Goal: Task Accomplishment & Management: Use online tool/utility

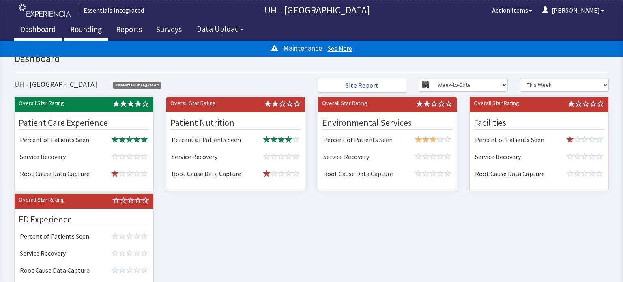
click at [81, 36] on link "Rounding" at bounding box center [86, 30] width 44 height 20
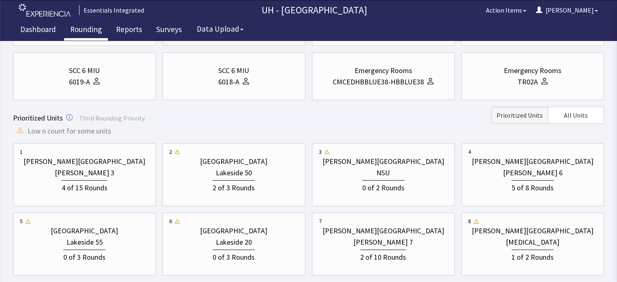
scroll to position [178, 0]
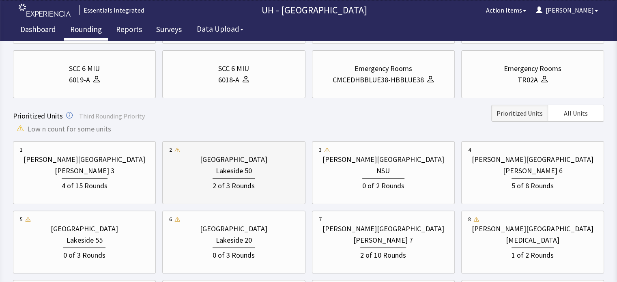
click at [233, 174] on div "Lakeside 50" at bounding box center [234, 170] width 36 height 11
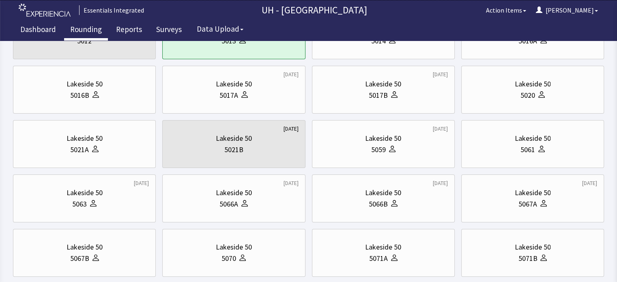
scroll to position [0, 0]
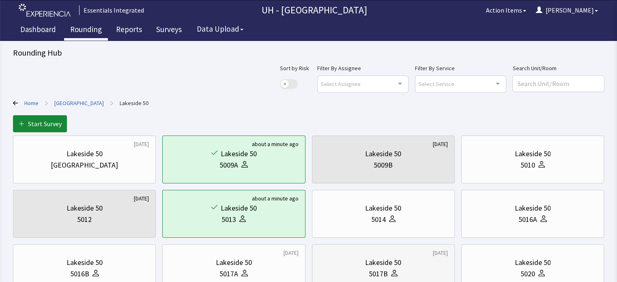
click at [397, 262] on div "Lakeside 50" at bounding box center [383, 262] width 36 height 11
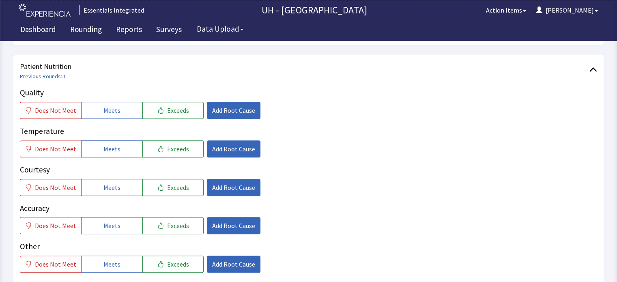
scroll to position [389, 0]
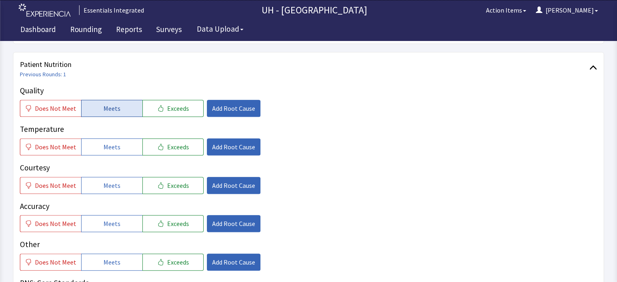
click at [120, 100] on button "Meets" at bounding box center [111, 108] width 61 height 17
click at [118, 138] on button "Meets" at bounding box center [111, 146] width 61 height 17
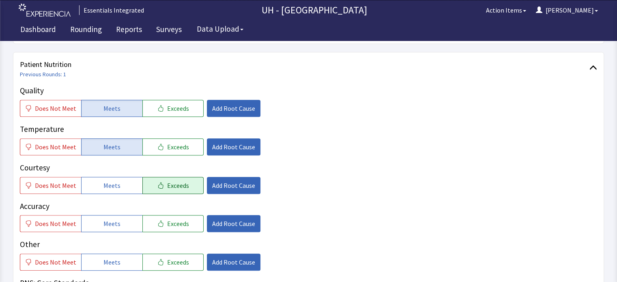
click at [169, 180] on span "Exceeds" at bounding box center [178, 185] width 22 height 10
click at [122, 215] on button "Meets" at bounding box center [111, 223] width 61 height 17
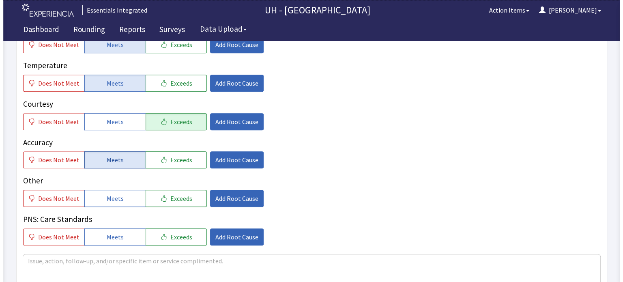
scroll to position [454, 0]
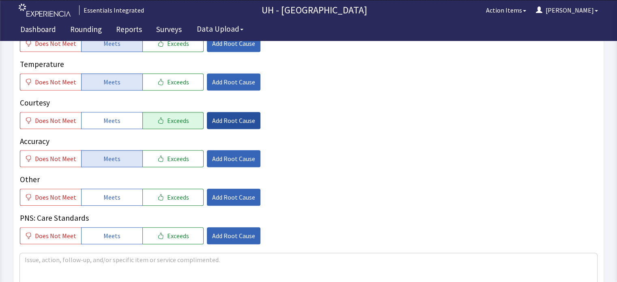
click at [220, 116] on span "Add Root Cause" at bounding box center [233, 121] width 43 height 10
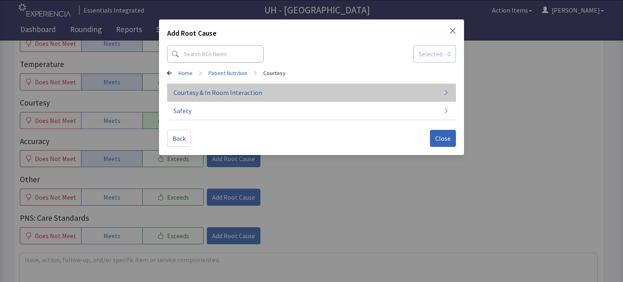
click at [234, 91] on span "Courtesy & In Room Interaction" at bounding box center [218, 93] width 88 height 10
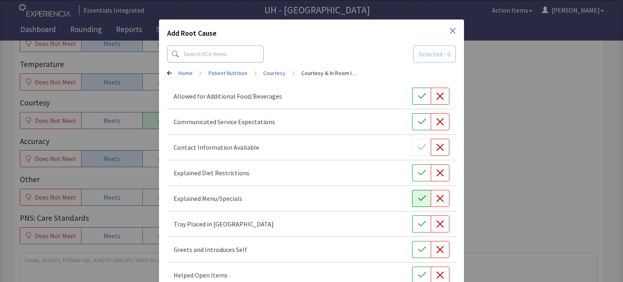
click at [422, 199] on button "button" at bounding box center [421, 198] width 19 height 17
click at [422, 223] on button "button" at bounding box center [421, 223] width 19 height 17
click at [420, 249] on icon "button" at bounding box center [422, 249] width 8 height 8
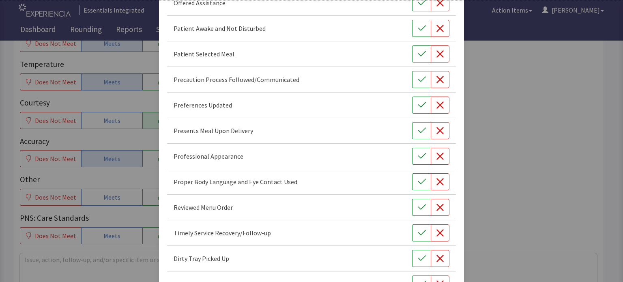
scroll to position [507, 0]
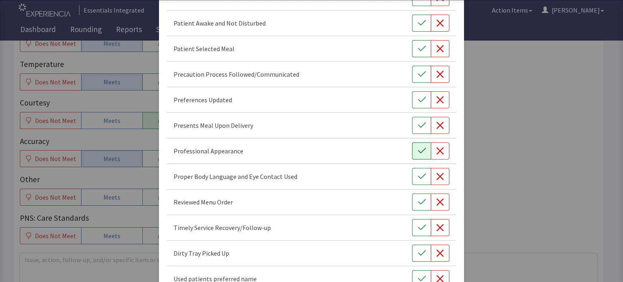
click at [418, 152] on icon "button" at bounding box center [422, 151] width 8 height 8
click at [422, 176] on button "button" at bounding box center [421, 176] width 19 height 17
click at [418, 101] on icon "button" at bounding box center [422, 100] width 8 height 8
click at [423, 42] on button "button" at bounding box center [421, 48] width 19 height 17
click at [418, 249] on icon "button" at bounding box center [422, 253] width 8 height 8
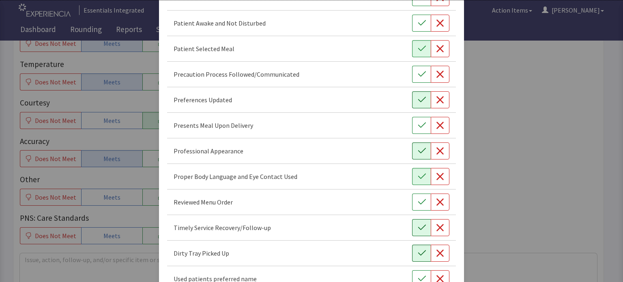
click at [418, 223] on icon "button" at bounding box center [422, 227] width 8 height 8
click at [420, 202] on icon "button" at bounding box center [422, 202] width 8 height 8
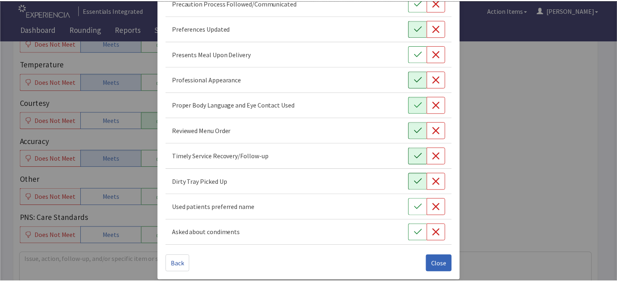
scroll to position [581, 0]
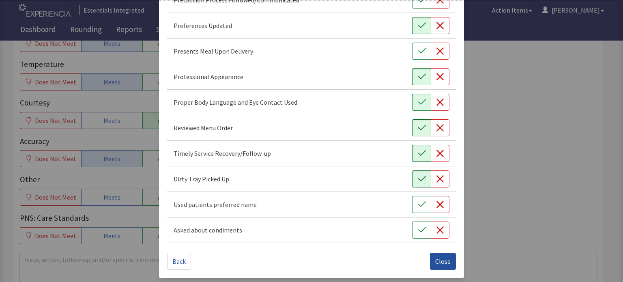
click at [447, 259] on button "Close" at bounding box center [443, 261] width 26 height 17
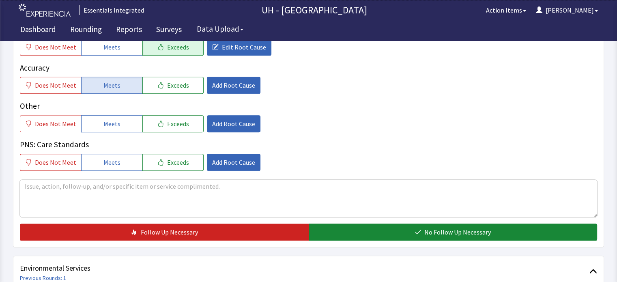
scroll to position [532, 0]
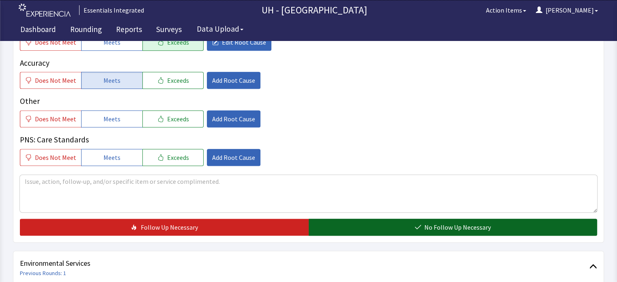
click at [532, 219] on button "No Follow Up Necessary" at bounding box center [453, 227] width 289 height 17
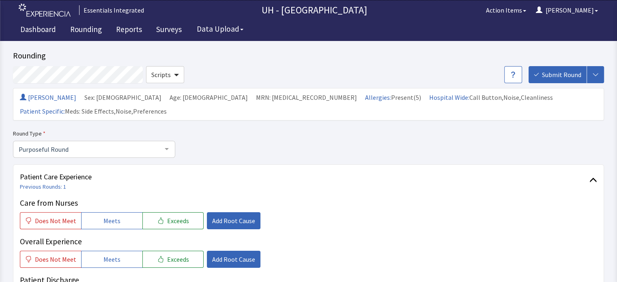
scroll to position [0, 0]
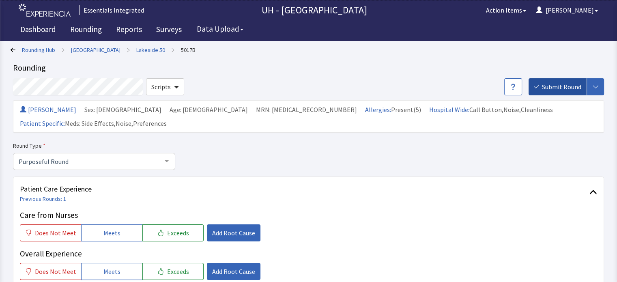
click at [568, 88] on span "Submit Round" at bounding box center [561, 87] width 39 height 10
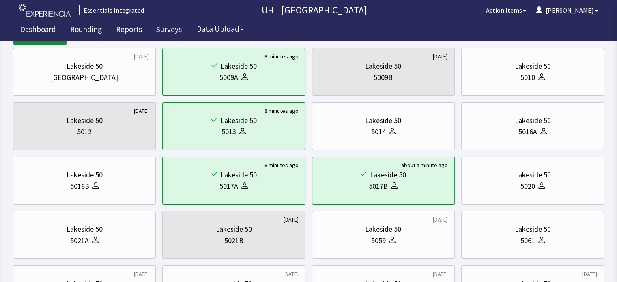
scroll to position [103, 0]
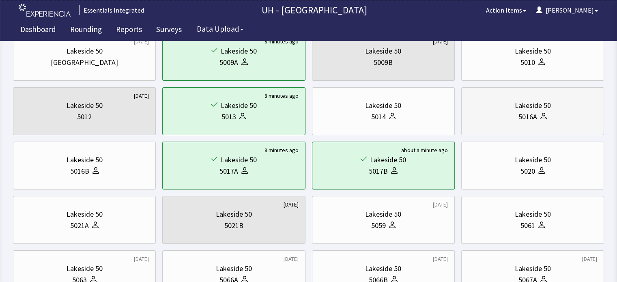
click at [496, 116] on div "5016A" at bounding box center [532, 116] width 129 height 11
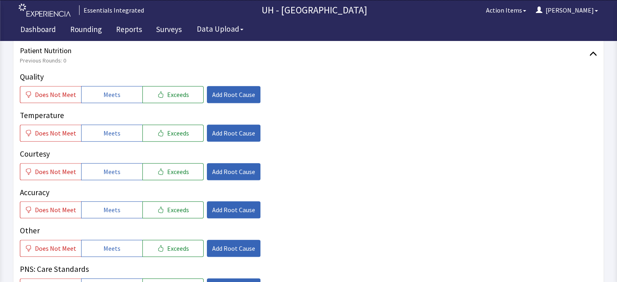
scroll to position [406, 0]
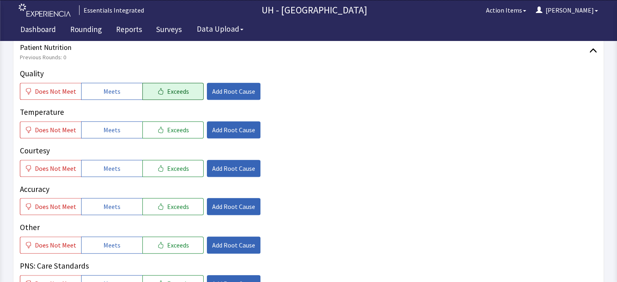
click at [146, 83] on button "Exceeds" at bounding box center [172, 91] width 61 height 17
drag, startPoint x: 109, startPoint y: 113, endPoint x: 103, endPoint y: 151, distance: 38.1
click at [103, 151] on div "Quality Does Not Meet Meets Exceeds Add Root Cause Temperature Does Not Meet Me…" at bounding box center [308, 180] width 577 height 224
click at [103, 163] on span "Meets" at bounding box center [111, 168] width 17 height 10
click at [109, 202] on span "Meets" at bounding box center [111, 207] width 17 height 10
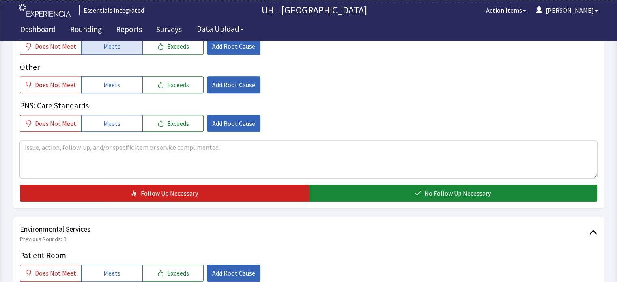
scroll to position [602, 0]
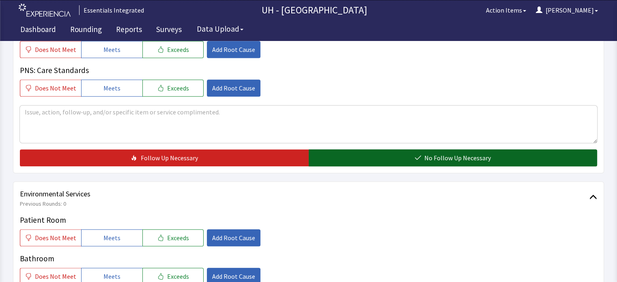
click at [564, 149] on button "No Follow Up Necessary" at bounding box center [453, 157] width 289 height 17
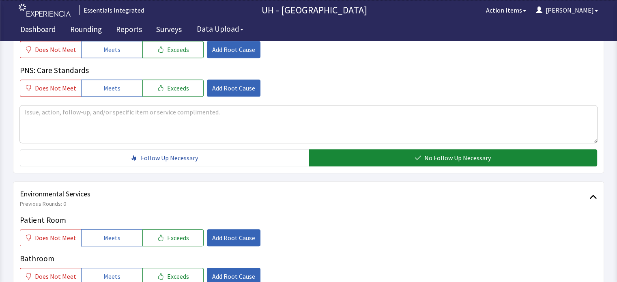
drag, startPoint x: 564, startPoint y: 145, endPoint x: 614, endPoint y: 86, distance: 76.6
click at [614, 86] on div "Rounding Hub > Lakeside Building > Lakeside 50 > 5016A Rounding Scripts Submit …" at bounding box center [308, 63] width 617 height 1330
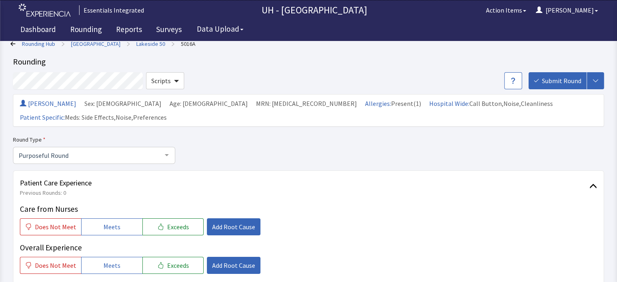
scroll to position [0, 0]
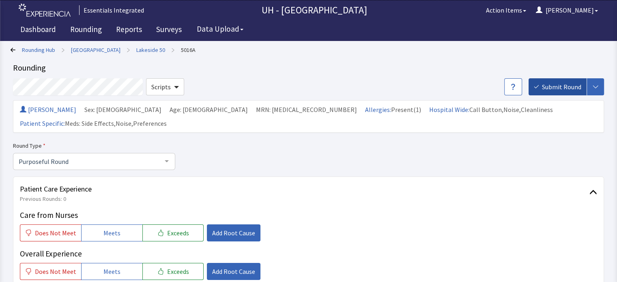
click at [571, 86] on span "Submit Round" at bounding box center [561, 87] width 39 height 10
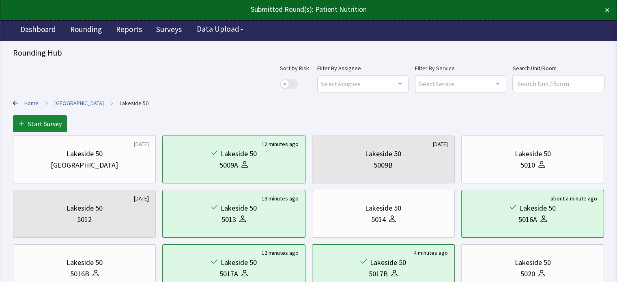
click at [36, 101] on link "Home" at bounding box center [31, 103] width 14 height 8
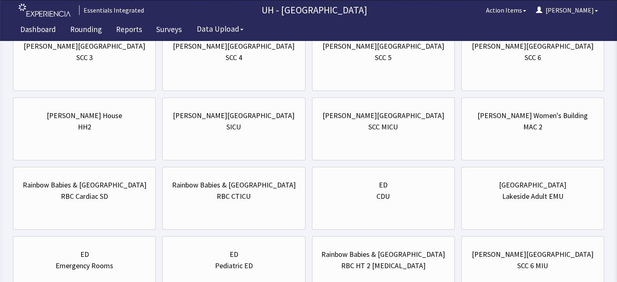
scroll to position [779, 0]
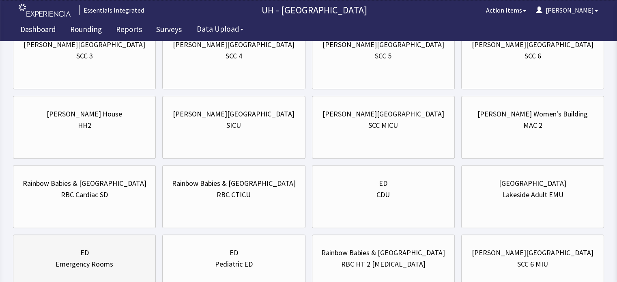
click at [105, 247] on div "ED" at bounding box center [84, 252] width 129 height 11
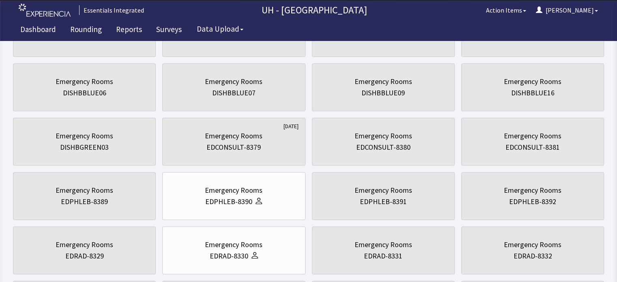
scroll to position [0, 0]
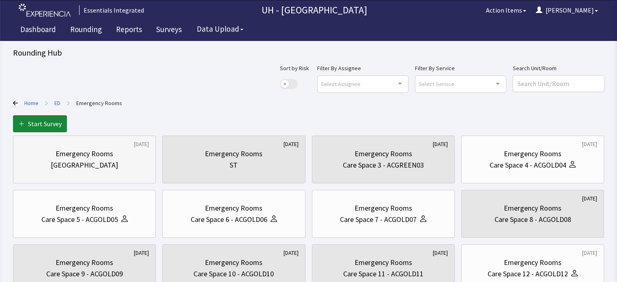
click at [77, 144] on div "Emergency Rooms Nurse Station" at bounding box center [84, 159] width 129 height 39
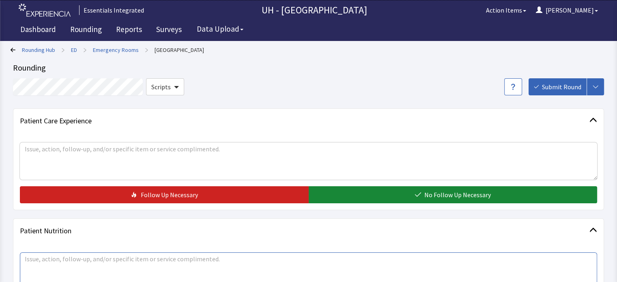
click at [63, 267] on textarea at bounding box center [308, 270] width 577 height 37
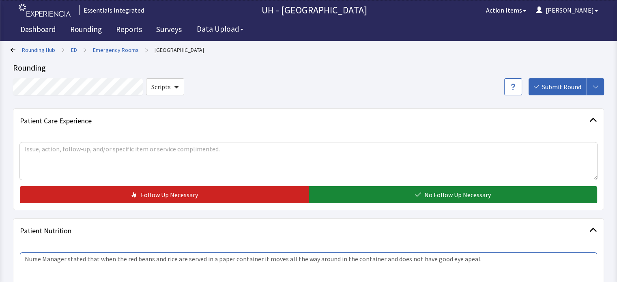
click at [465, 257] on textarea "Nurse Manager stated that when the red beans and rice are served in a paper con…" at bounding box center [308, 270] width 577 height 37
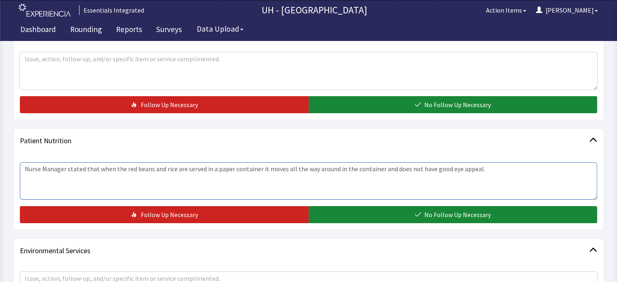
scroll to position [103, 0]
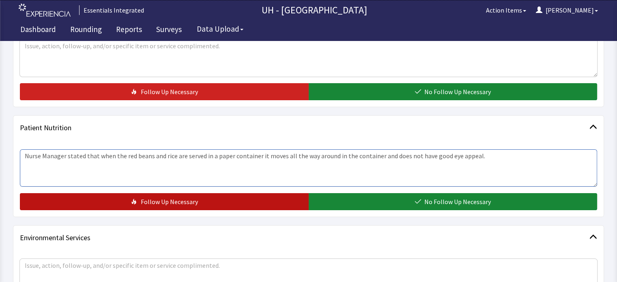
type textarea "Nurse Manager stated that when the red beans and rice are served in a paper con…"
click at [253, 203] on button "Follow Up Necessary" at bounding box center [164, 201] width 289 height 17
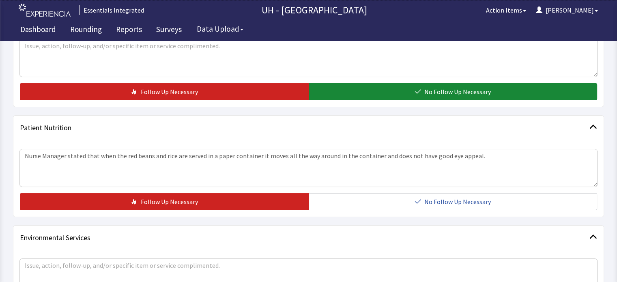
scroll to position [1, 0]
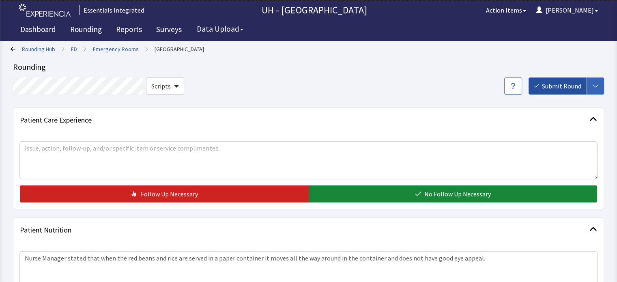
click at [549, 85] on span "Submit Round" at bounding box center [561, 86] width 39 height 10
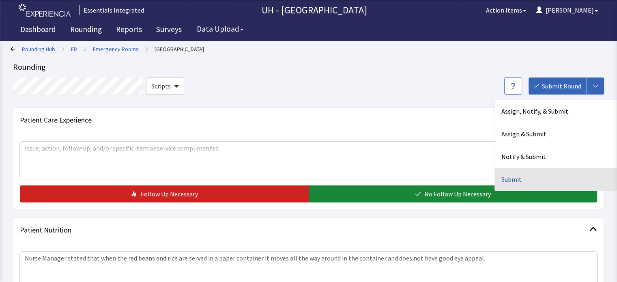
click at [524, 178] on div "Submit" at bounding box center [556, 179] width 122 height 23
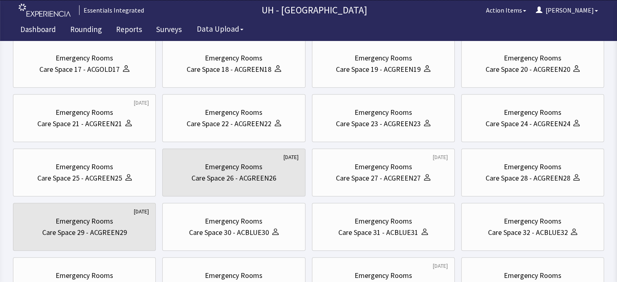
scroll to position [322, 0]
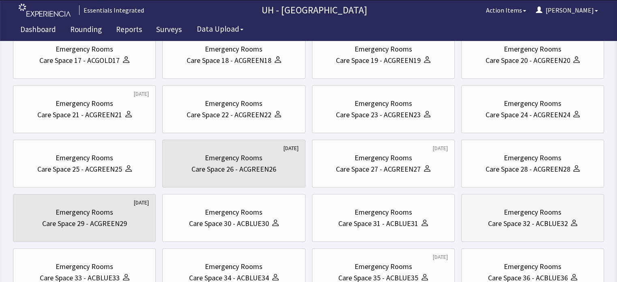
click at [507, 221] on div "Care Space 32 - ACBLUE32" at bounding box center [527, 223] width 80 height 11
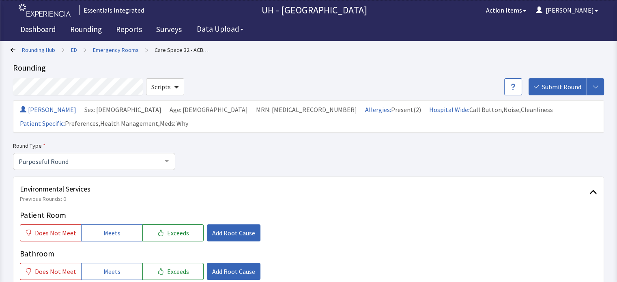
click at [11, 47] on icon at bounding box center [13, 49] width 5 height 5
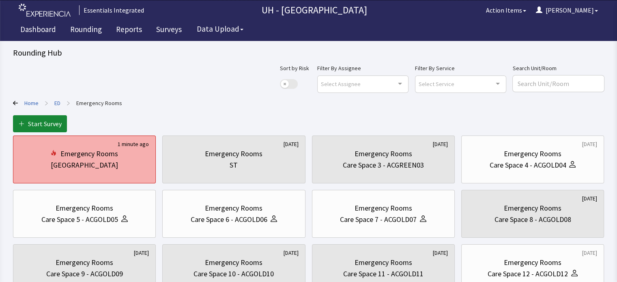
click at [117, 158] on div "Emergency Rooms" at bounding box center [89, 153] width 58 height 11
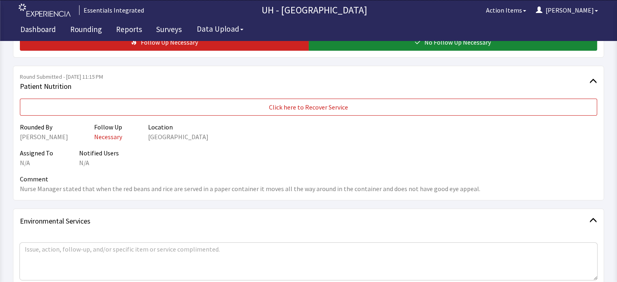
scroll to position [153, 0]
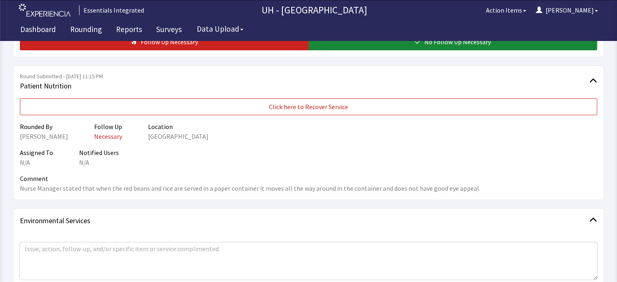
click at [612, 178] on div "Rounding Hub > ED > Emergency Rooms > Nurse Station Rounding Scripts Submit Rou…" at bounding box center [308, 91] width 617 height 488
click at [83, 32] on link "Rounding" at bounding box center [86, 30] width 44 height 20
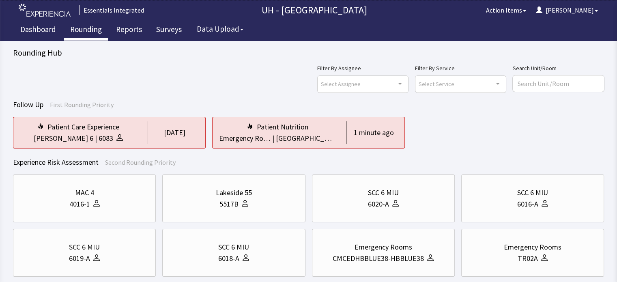
click at [81, 26] on link "Rounding" at bounding box center [86, 30] width 44 height 20
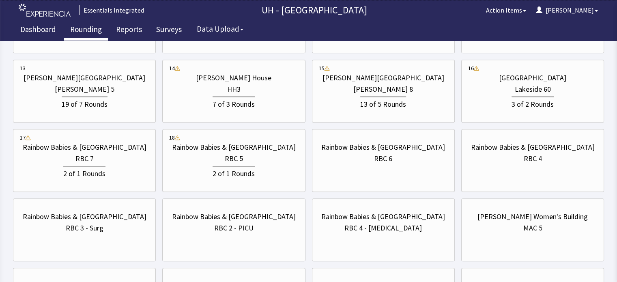
scroll to position [474, 0]
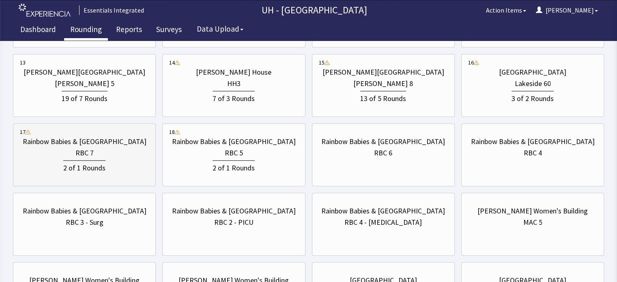
click at [135, 159] on div "2 of 1 Rounds" at bounding box center [84, 166] width 129 height 15
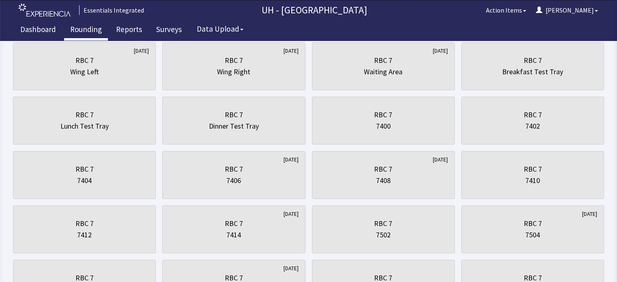
scroll to position [0, 0]
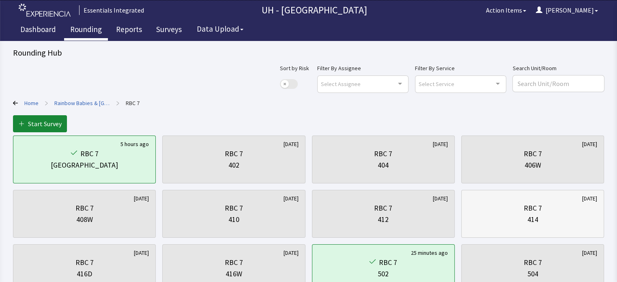
click at [470, 221] on div "414" at bounding box center [532, 219] width 129 height 11
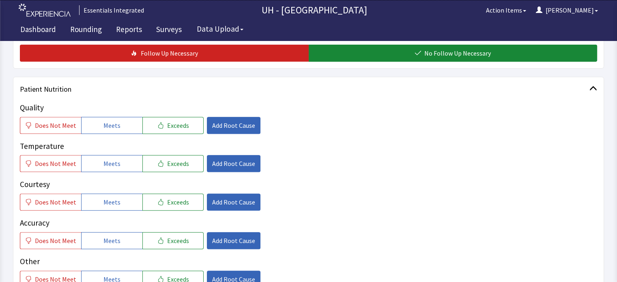
scroll to position [341, 0]
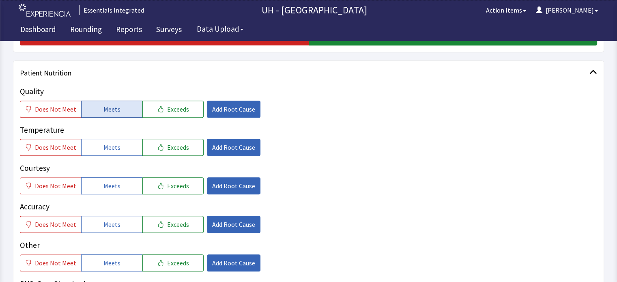
click at [113, 108] on span "Meets" at bounding box center [111, 109] width 17 height 10
drag, startPoint x: 110, startPoint y: 152, endPoint x: 118, endPoint y: 181, distance: 30.2
click at [118, 181] on div "Quality Does Not Meet Meets Exceeds Add Root Cause Temperature Does Not Meet Me…" at bounding box center [308, 198] width 577 height 224
click at [118, 181] on button "Meets" at bounding box center [111, 185] width 61 height 17
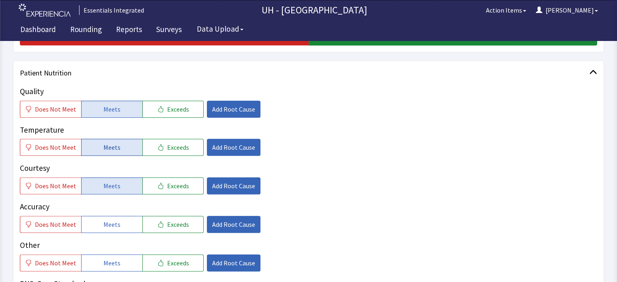
click at [120, 143] on button "Meets" at bounding box center [111, 147] width 61 height 17
click at [167, 227] on span "Exceeds" at bounding box center [178, 224] width 22 height 10
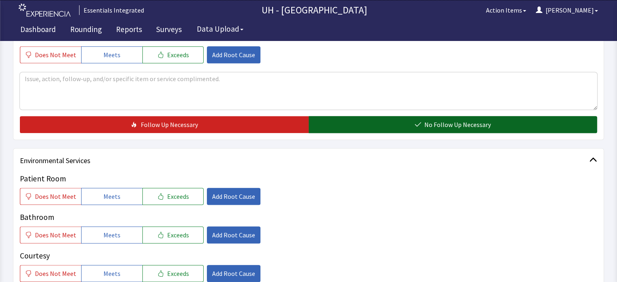
click at [561, 120] on button "No Follow Up Necessary" at bounding box center [453, 124] width 289 height 17
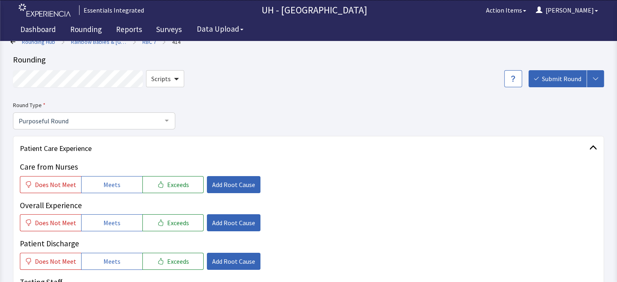
scroll to position [0, 0]
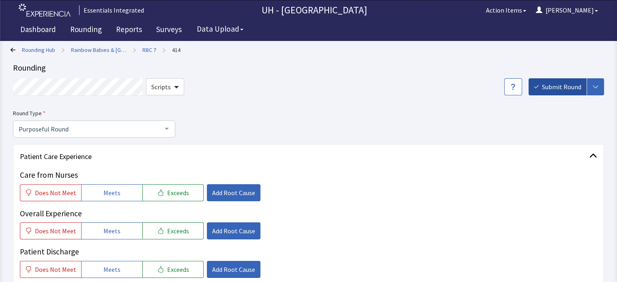
click at [556, 85] on span "Submit Round" at bounding box center [561, 87] width 39 height 10
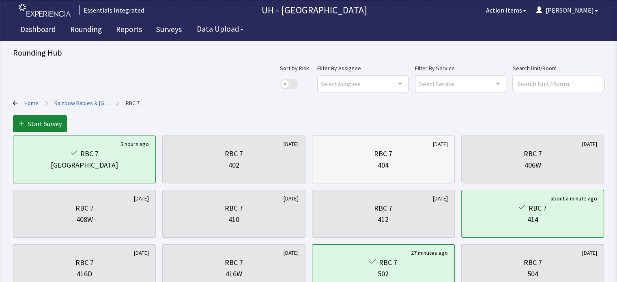
click at [369, 163] on div "404" at bounding box center [383, 164] width 129 height 11
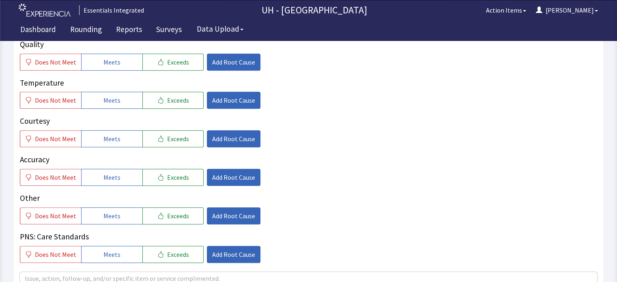
scroll to position [389, 0]
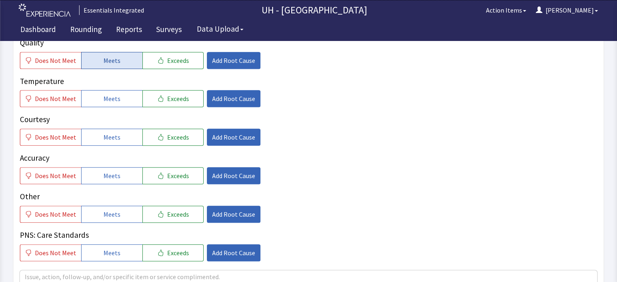
click at [130, 55] on button "Meets" at bounding box center [111, 60] width 61 height 17
click at [164, 90] on button "Exceeds" at bounding box center [172, 98] width 61 height 17
click at [122, 130] on button "Meets" at bounding box center [111, 137] width 61 height 17
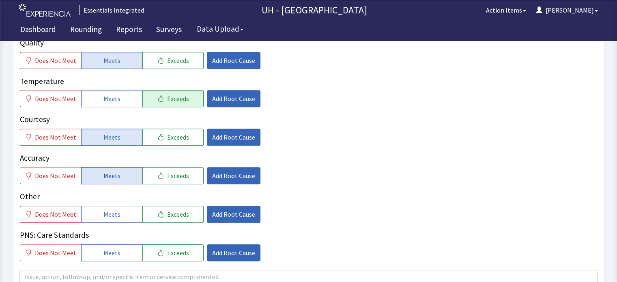
click at [117, 170] on button "Meets" at bounding box center [111, 175] width 61 height 17
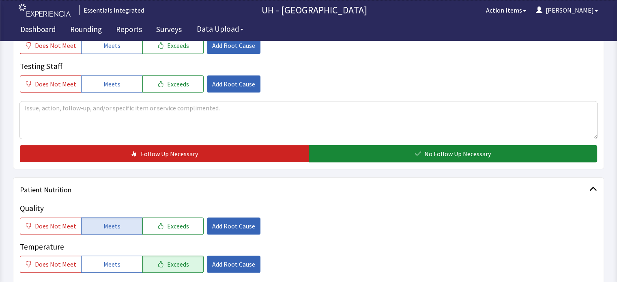
scroll to position [0, 0]
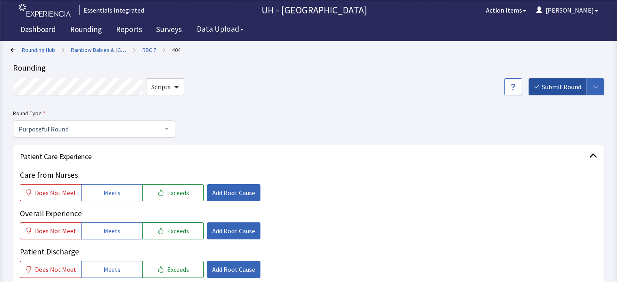
click at [572, 86] on span "Submit Round" at bounding box center [561, 87] width 39 height 10
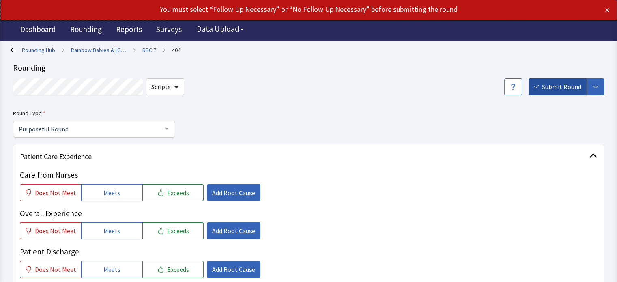
click at [570, 88] on span "Submit Round" at bounding box center [561, 87] width 39 height 10
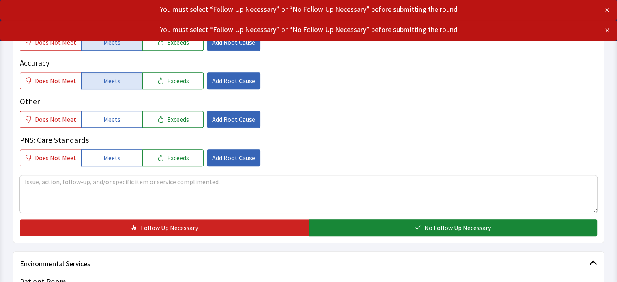
scroll to position [487, 0]
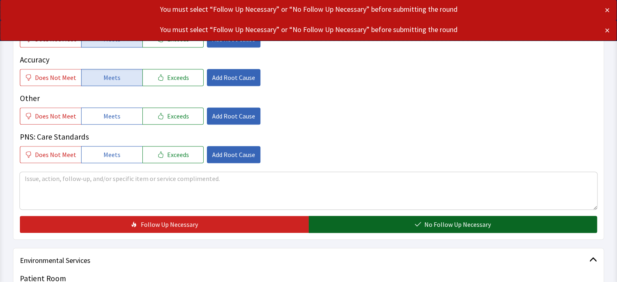
click at [545, 225] on button "No Follow Up Necessary" at bounding box center [453, 224] width 289 height 17
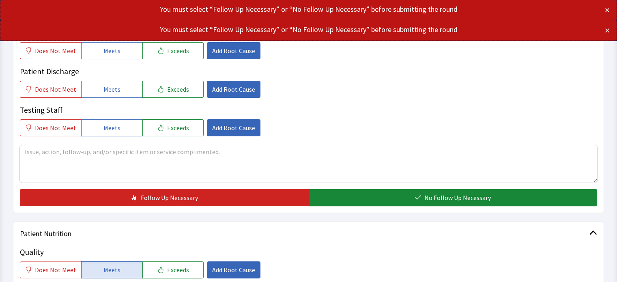
scroll to position [0, 0]
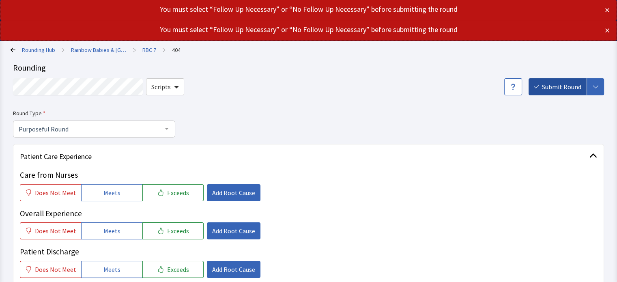
click at [562, 87] on span "Submit Round" at bounding box center [561, 87] width 39 height 10
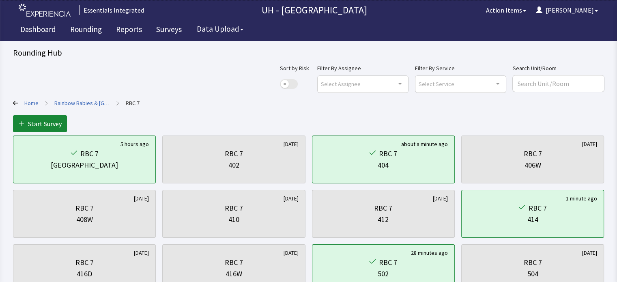
click at [84, 105] on link "Rainbow Babies & [GEOGRAPHIC_DATA]" at bounding box center [82, 103] width 56 height 8
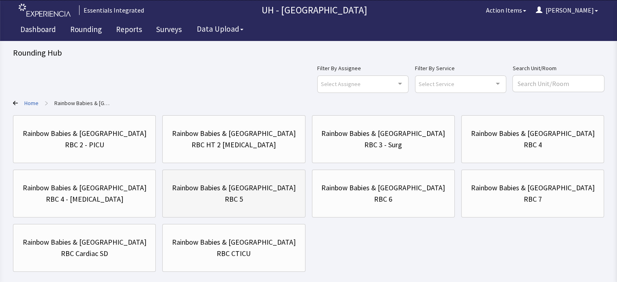
click at [232, 195] on div "RBC 5" at bounding box center [234, 198] width 18 height 11
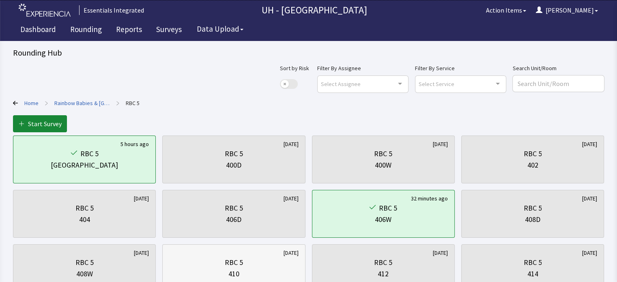
click at [265, 269] on div "410" at bounding box center [233, 273] width 129 height 11
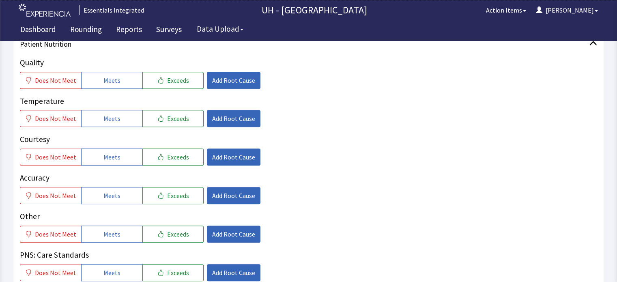
scroll to position [373, 0]
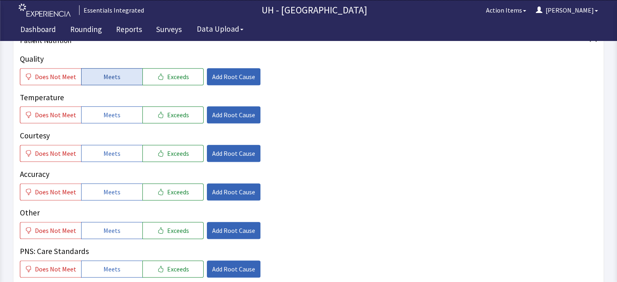
click at [98, 73] on button "Meets" at bounding box center [111, 76] width 61 height 17
click at [89, 114] on button "Meets" at bounding box center [111, 114] width 61 height 17
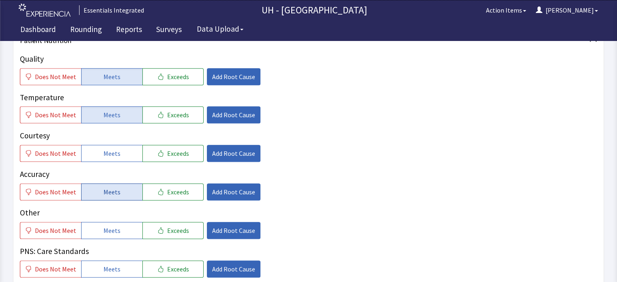
drag, startPoint x: 151, startPoint y: 151, endPoint x: 127, endPoint y: 186, distance: 43.1
click at [127, 186] on div "Quality Does Not Meet Meets Exceeds Add Root Cause Temperature Does Not Meet Me…" at bounding box center [308, 165] width 577 height 224
click at [127, 186] on button "Meets" at bounding box center [111, 191] width 61 height 17
click at [167, 155] on span "Exceeds" at bounding box center [178, 153] width 22 height 10
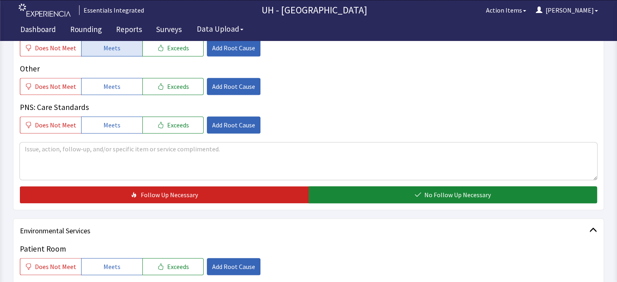
scroll to position [519, 0]
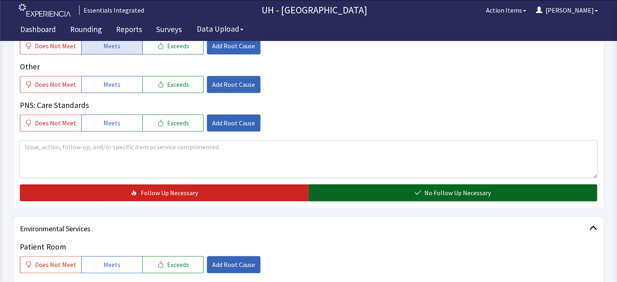
click at [388, 189] on button "No Follow Up Necessary" at bounding box center [453, 192] width 289 height 17
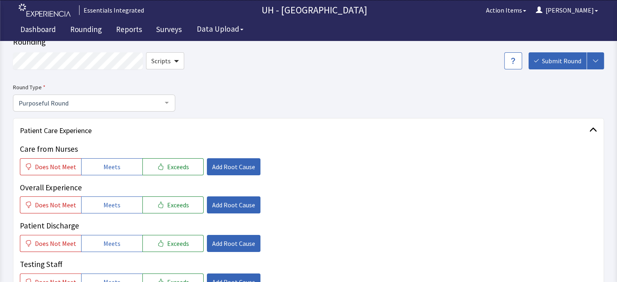
scroll to position [0, 0]
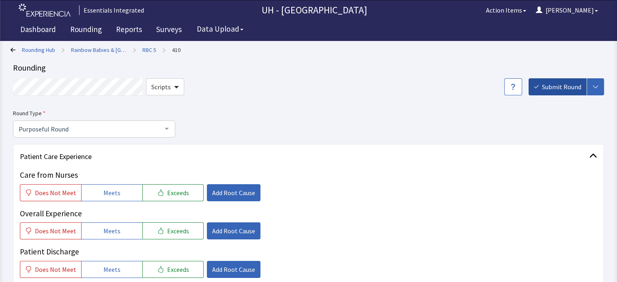
click at [561, 89] on span "Submit Round" at bounding box center [561, 87] width 39 height 10
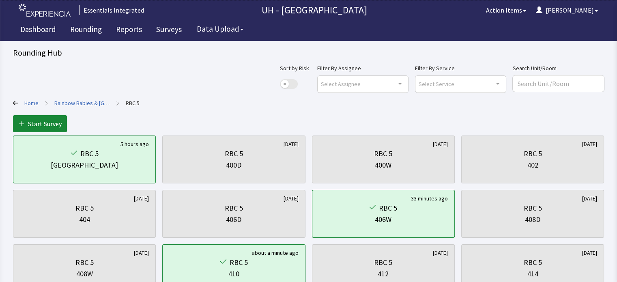
scroll to position [16, 0]
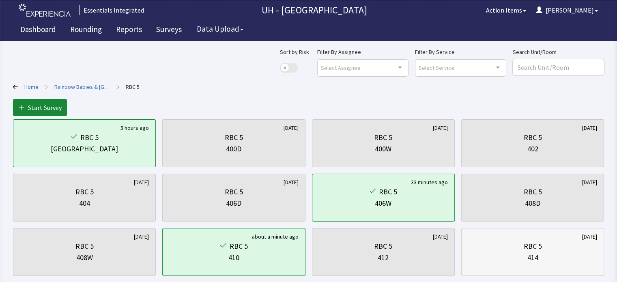
click at [551, 253] on div "414" at bounding box center [532, 257] width 129 height 11
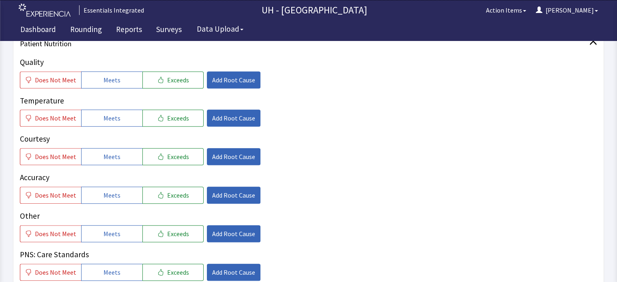
scroll to position [373, 0]
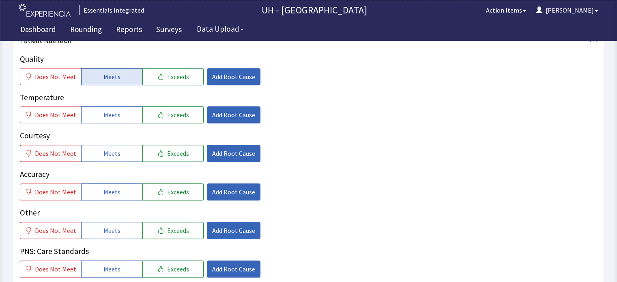
click at [124, 78] on button "Meets" at bounding box center [111, 76] width 61 height 17
drag, startPoint x: 58, startPoint y: 74, endPoint x: 99, endPoint y: 115, distance: 57.6
click at [99, 115] on div "Quality Does Not Meet Meets Exceeds Add Root Cause Temperature Does Not Meet Me…" at bounding box center [308, 165] width 577 height 224
click at [99, 115] on button "Meets" at bounding box center [111, 114] width 61 height 17
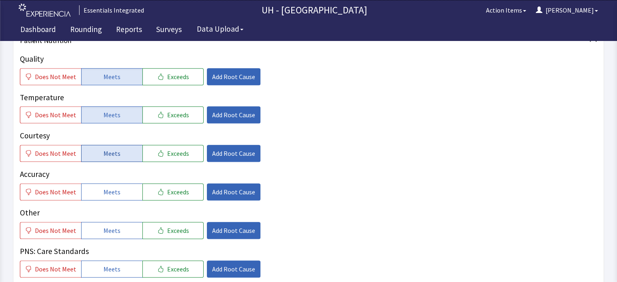
click at [120, 148] on button "Meets" at bounding box center [111, 153] width 61 height 17
click at [112, 188] on span "Meets" at bounding box center [111, 192] width 17 height 10
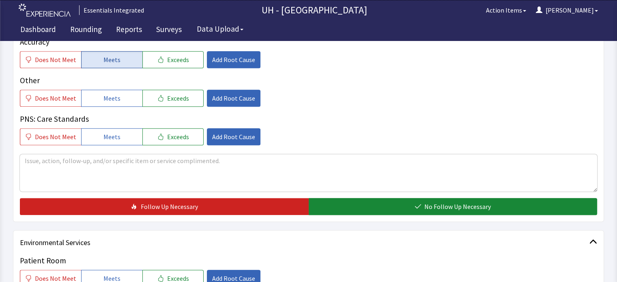
scroll to position [519, 0]
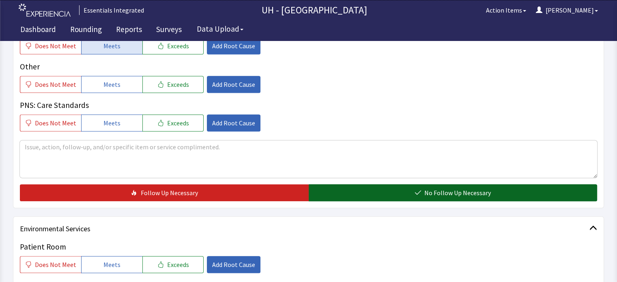
click at [469, 191] on span "No Follow Up Necessary" at bounding box center [457, 193] width 67 height 10
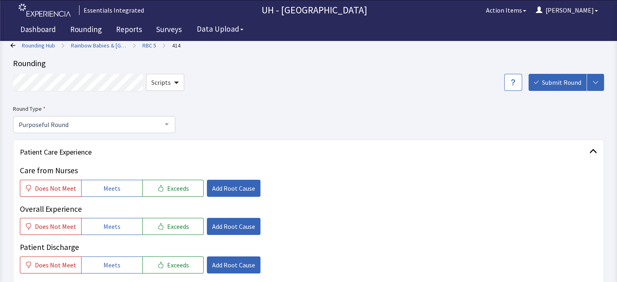
scroll to position [0, 0]
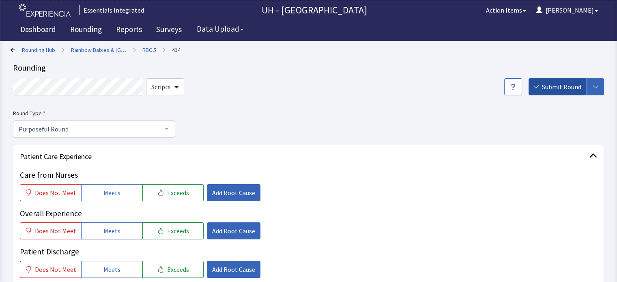
click at [551, 87] on span "Submit Round" at bounding box center [561, 87] width 39 height 10
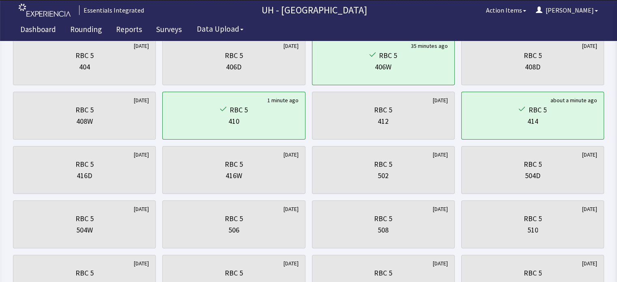
scroll to position [159, 0]
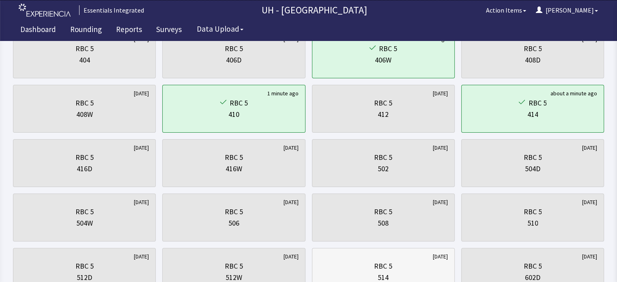
click at [381, 253] on div "RBC 5 514" at bounding box center [383, 271] width 129 height 39
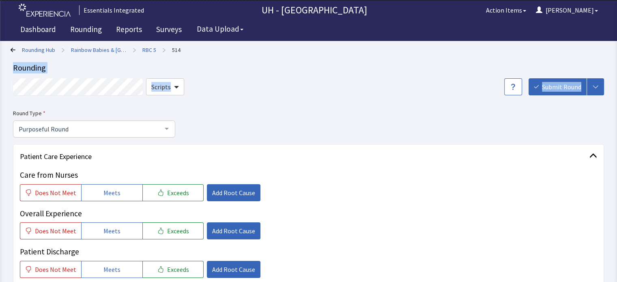
drag, startPoint x: 614, startPoint y: 54, endPoint x: 614, endPoint y: 95, distance: 41.0
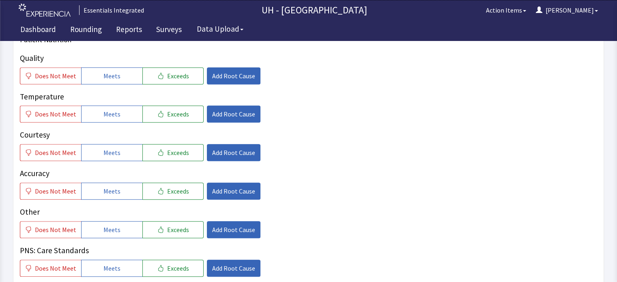
scroll to position [378, 0]
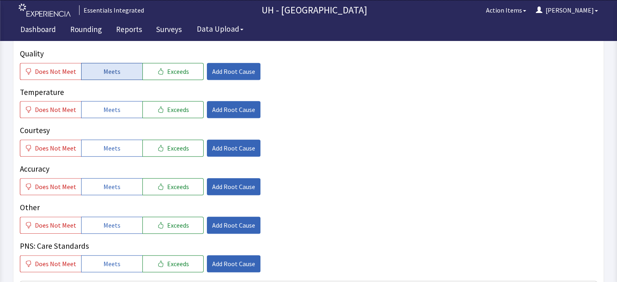
click at [103, 69] on span "Meets" at bounding box center [111, 72] width 17 height 10
click at [103, 109] on span "Meets" at bounding box center [111, 110] width 17 height 10
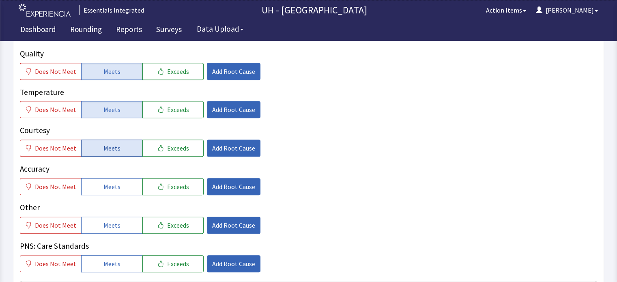
click at [107, 153] on button "Meets" at bounding box center [111, 147] width 61 height 17
click at [114, 180] on button "Meets" at bounding box center [111, 186] width 61 height 17
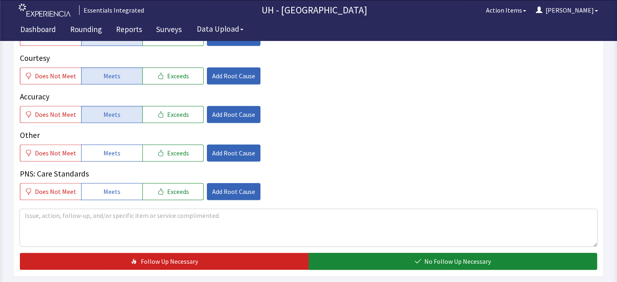
scroll to position [524, 0]
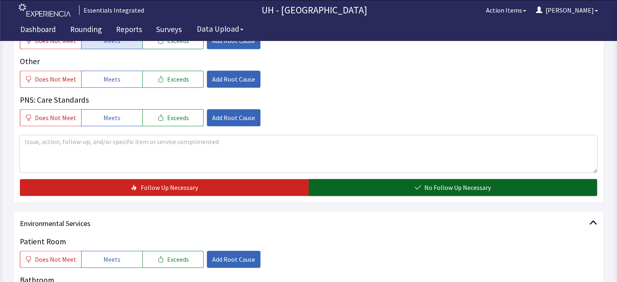
click at [435, 188] on span "No Follow Up Necessary" at bounding box center [457, 187] width 67 height 10
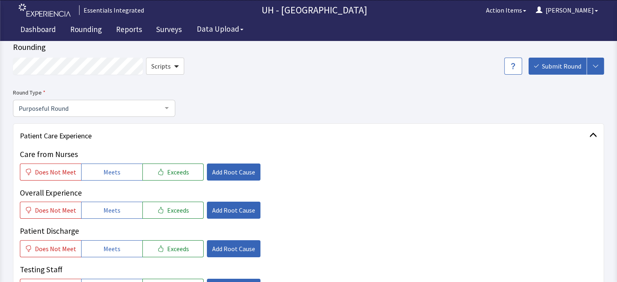
scroll to position [0, 0]
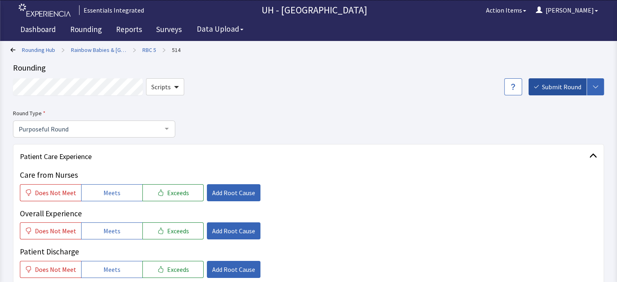
click at [548, 82] on span "Submit Round" at bounding box center [561, 87] width 39 height 10
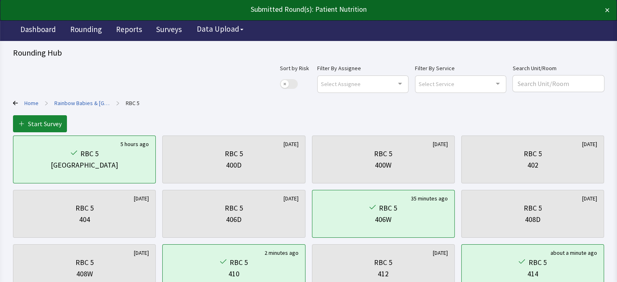
click at [64, 103] on link "Rainbow Babies & [GEOGRAPHIC_DATA]" at bounding box center [82, 103] width 56 height 8
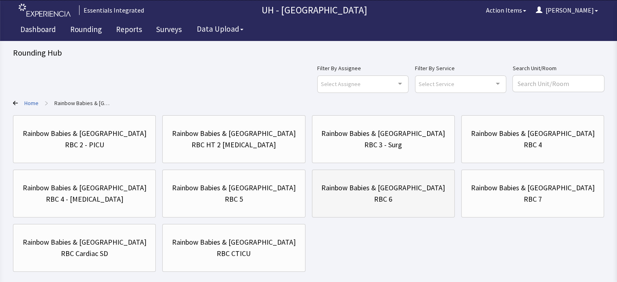
click at [364, 191] on div "Rainbow Babies & [GEOGRAPHIC_DATA]" at bounding box center [383, 187] width 124 height 11
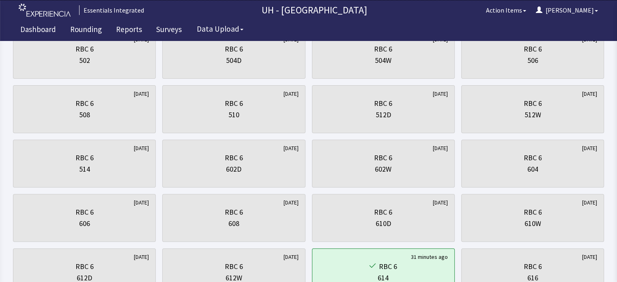
scroll to position [276, 0]
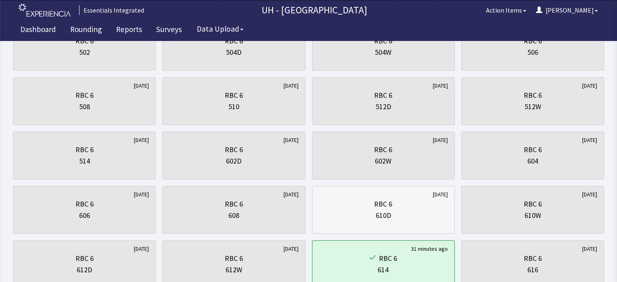
click at [399, 225] on div "RBC 6 610D" at bounding box center [383, 209] width 129 height 39
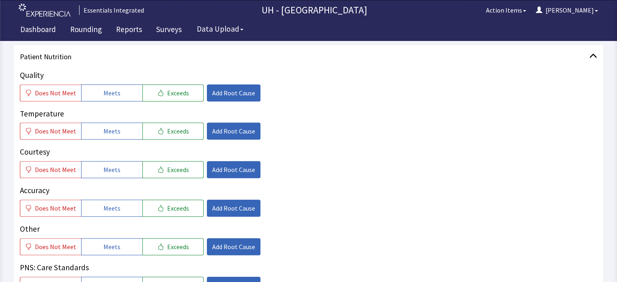
scroll to position [373, 0]
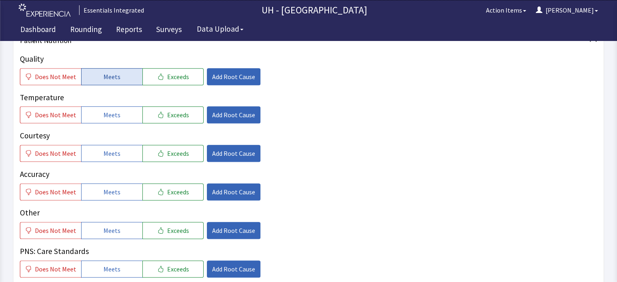
click at [97, 84] on button "Meets" at bounding box center [111, 76] width 61 height 17
click at [104, 105] on div "Temperature Does Not Meet Meets Exceeds Add Root Cause" at bounding box center [308, 108] width 577 height 32
click at [116, 116] on span "Meets" at bounding box center [111, 115] width 17 height 10
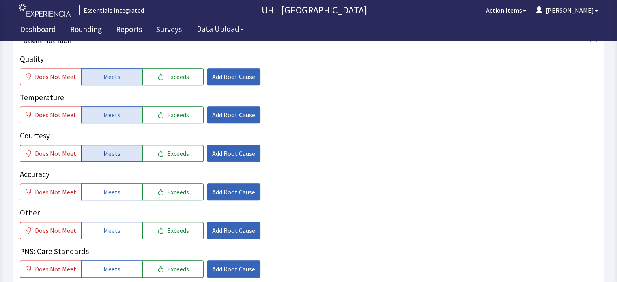
click at [125, 154] on button "Meets" at bounding box center [111, 153] width 61 height 17
click at [151, 199] on button "Exceeds" at bounding box center [172, 191] width 61 height 17
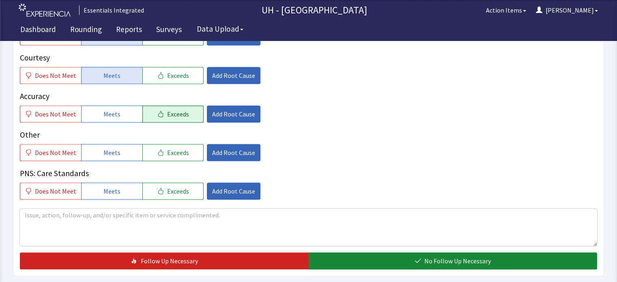
scroll to position [503, 0]
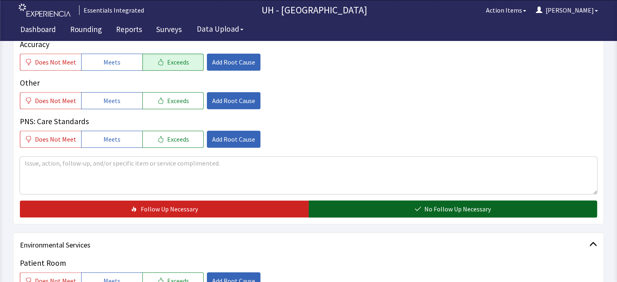
click at [337, 213] on button "No Follow Up Necessary" at bounding box center [453, 208] width 289 height 17
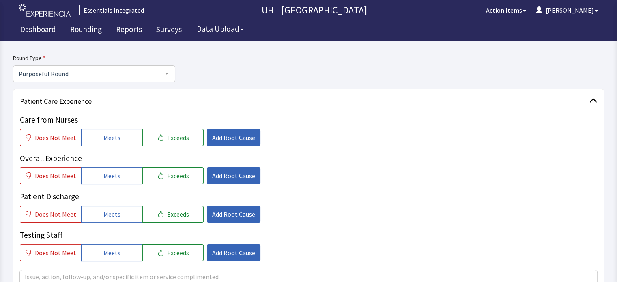
scroll to position [0, 0]
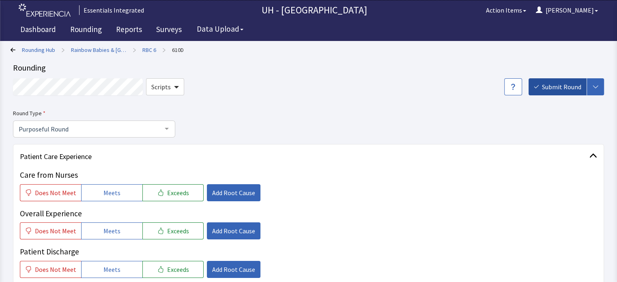
click at [551, 89] on span "Submit Round" at bounding box center [561, 87] width 39 height 10
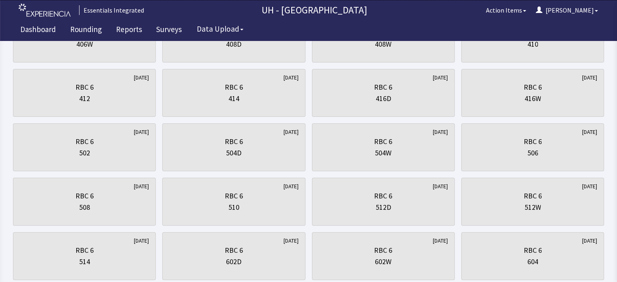
scroll to position [181, 0]
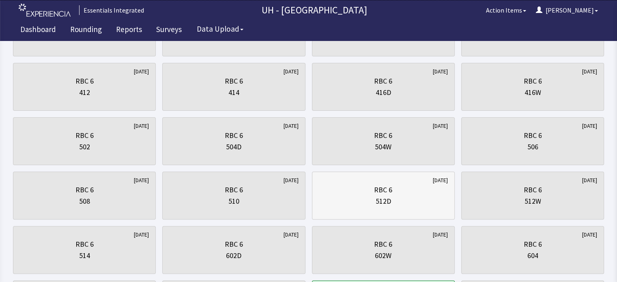
click at [376, 196] on div "512D" at bounding box center [382, 200] width 15 height 11
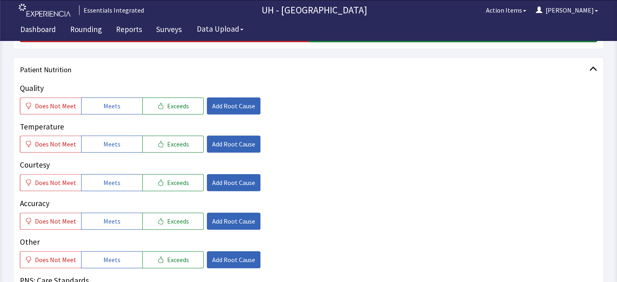
scroll to position [373, 0]
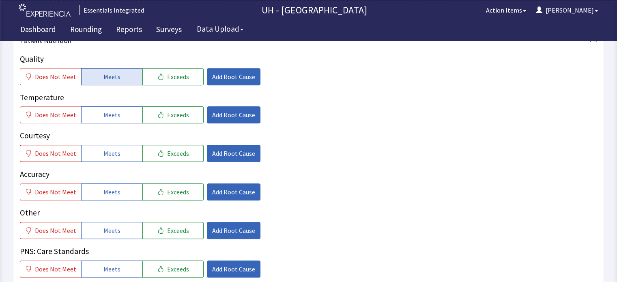
click at [108, 69] on button "Meets" at bounding box center [111, 76] width 61 height 17
click at [107, 112] on span "Meets" at bounding box center [111, 115] width 17 height 10
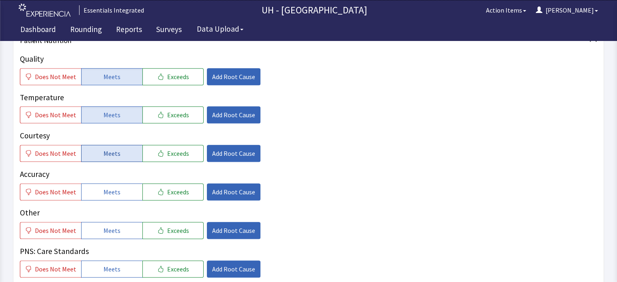
click at [109, 154] on span "Meets" at bounding box center [111, 153] width 17 height 10
click at [167, 195] on span "Exceeds" at bounding box center [178, 192] width 22 height 10
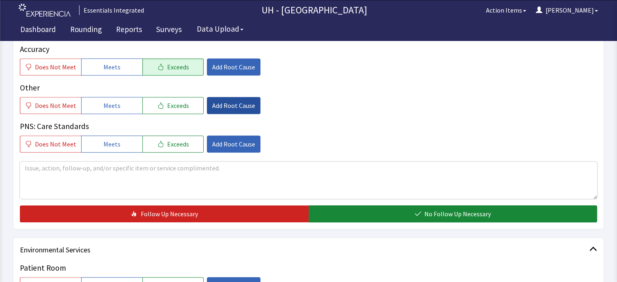
scroll to position [503, 0]
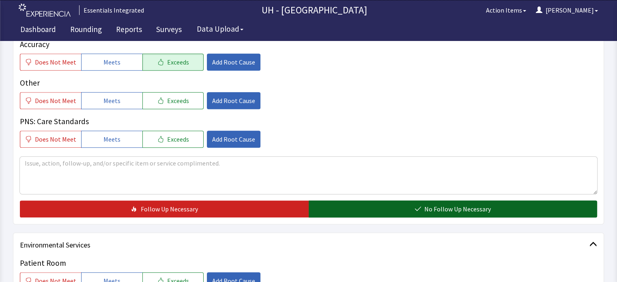
click at [414, 206] on button "No Follow Up Necessary" at bounding box center [453, 208] width 289 height 17
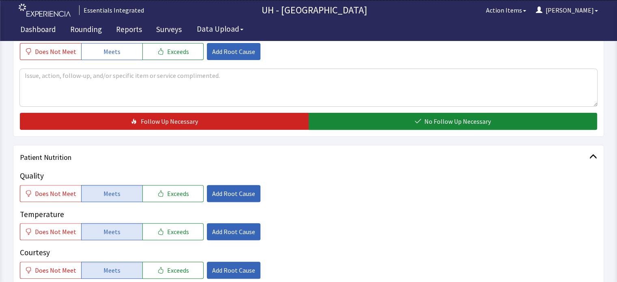
scroll to position [10, 0]
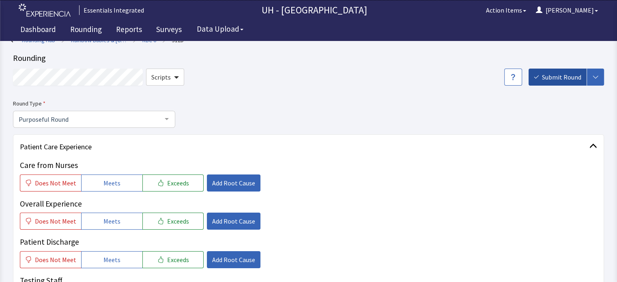
click at [568, 77] on span "Submit Round" at bounding box center [561, 77] width 39 height 10
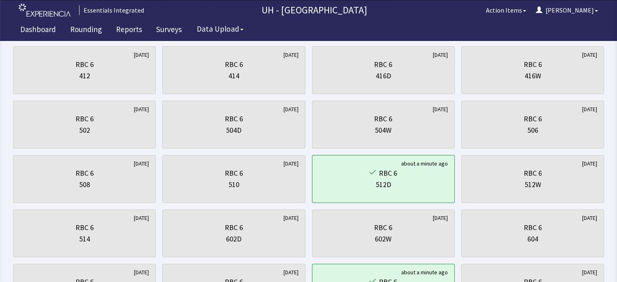
scroll to position [202, 0]
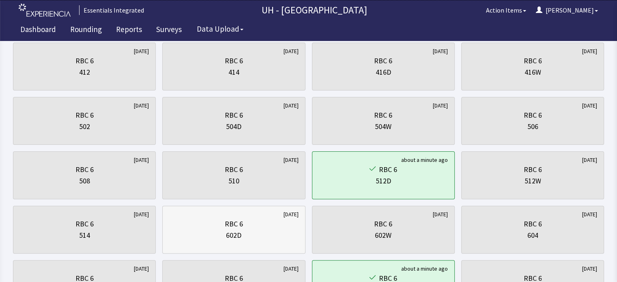
click at [204, 227] on div "RBC 6" at bounding box center [233, 223] width 129 height 11
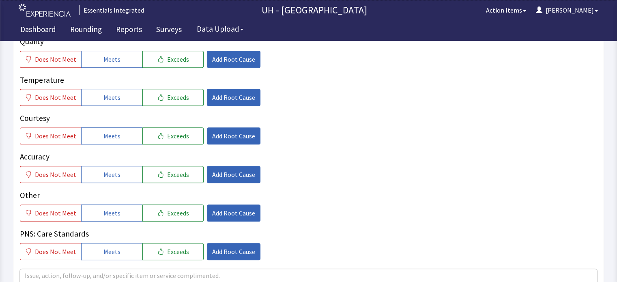
scroll to position [389, 0]
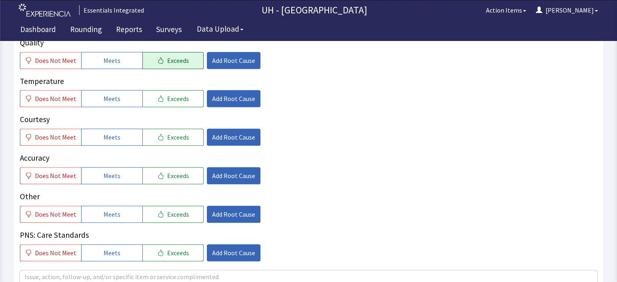
click at [167, 60] on span "Exceeds" at bounding box center [178, 61] width 22 height 10
click at [97, 94] on button "Meets" at bounding box center [111, 98] width 61 height 17
click at [101, 146] on div "Quality Does Not Meet Meets Exceeds Add Root Cause Temperature Does Not Meet Me…" at bounding box center [308, 149] width 577 height 224
click at [101, 142] on button "Meets" at bounding box center [111, 137] width 61 height 17
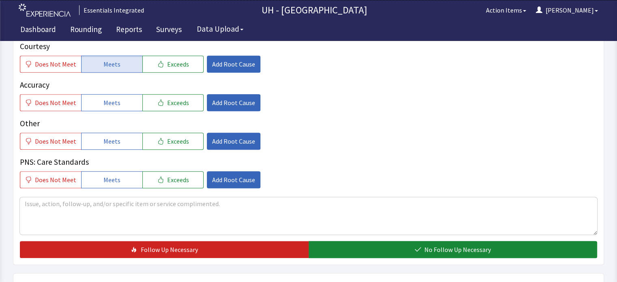
scroll to position [487, 0]
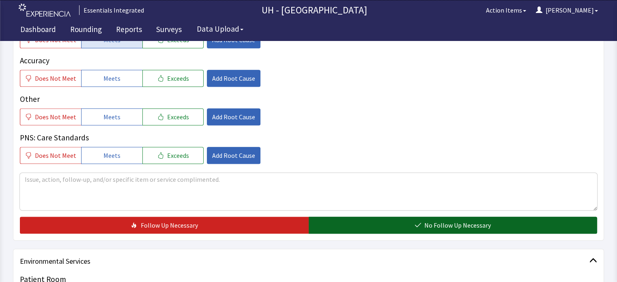
click at [526, 225] on button "No Follow Up Necessary" at bounding box center [453, 225] width 289 height 17
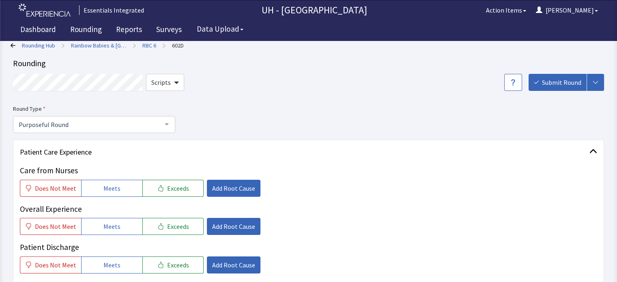
scroll to position [0, 0]
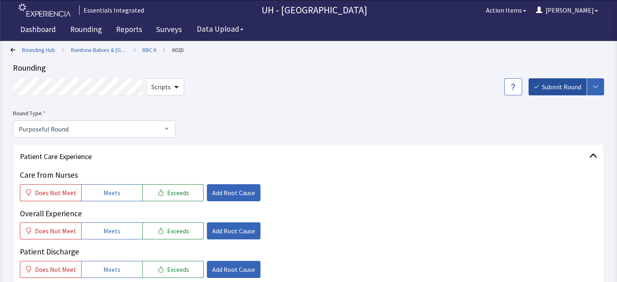
click at [547, 82] on span "Submit Round" at bounding box center [561, 87] width 39 height 10
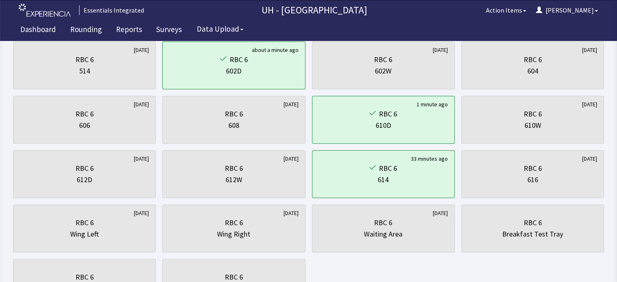
scroll to position [389, 0]
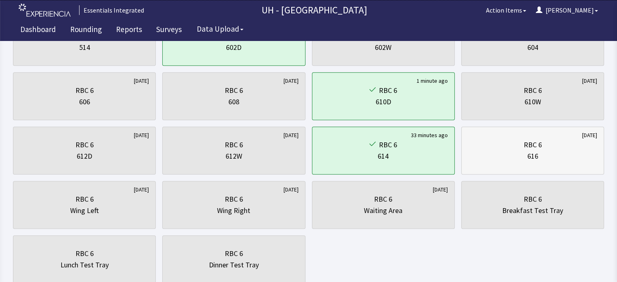
click at [579, 146] on div "RBC 6" at bounding box center [532, 144] width 129 height 11
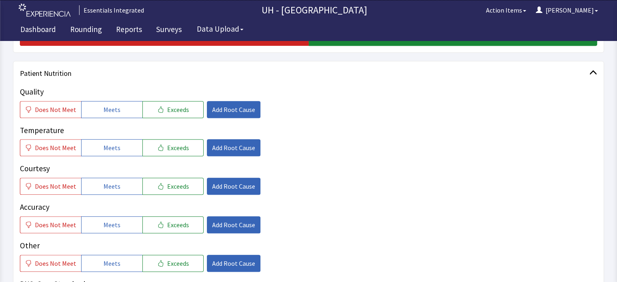
scroll to position [341, 0]
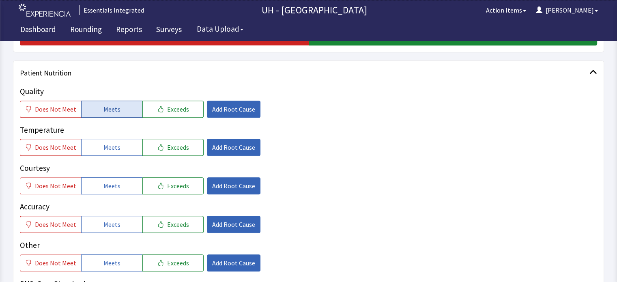
click at [111, 103] on button "Meets" at bounding box center [111, 109] width 61 height 17
click at [176, 115] on button "Exceeds" at bounding box center [172, 109] width 61 height 17
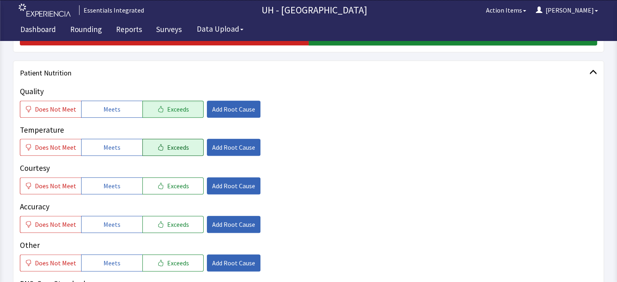
click at [157, 146] on icon "button" at bounding box center [160, 147] width 6 height 6
click at [157, 187] on icon "button" at bounding box center [160, 185] width 6 height 6
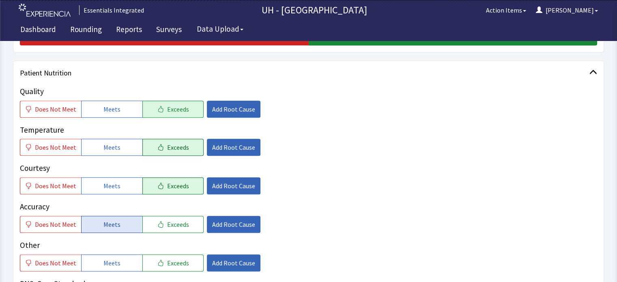
click at [114, 223] on span "Meets" at bounding box center [111, 224] width 17 height 10
click at [230, 111] on span "Add Root Cause" at bounding box center [233, 109] width 43 height 10
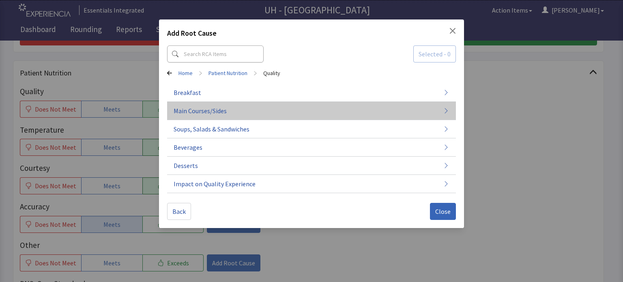
click at [206, 115] on span "Main Courses/Sides" at bounding box center [200, 111] width 53 height 10
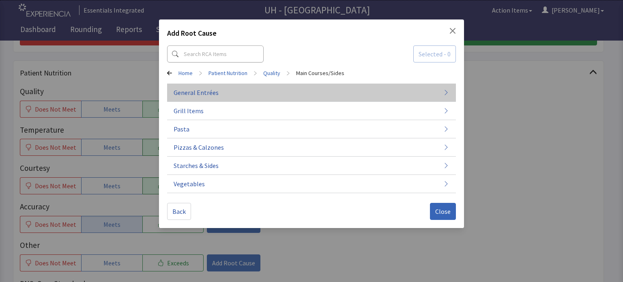
click at [211, 97] on span "General Entrées" at bounding box center [196, 93] width 45 height 10
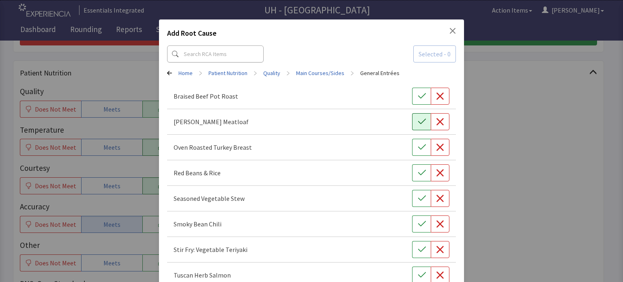
click at [412, 116] on button "button" at bounding box center [421, 121] width 19 height 17
click at [418, 94] on icon "button" at bounding box center [422, 96] width 8 height 8
click at [436, 169] on icon "button" at bounding box center [440, 173] width 8 height 8
click at [418, 194] on icon "button" at bounding box center [422, 198] width 8 height 8
click at [433, 239] on div "Stir Fry: Vegetable Teriyaki" at bounding box center [311, 250] width 289 height 26
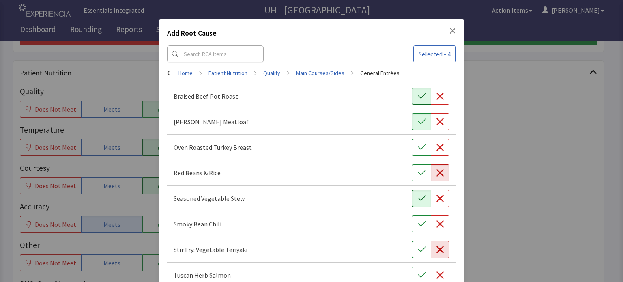
click at [436, 247] on icon "button" at bounding box center [439, 249] width 7 height 7
click at [418, 274] on icon "button" at bounding box center [422, 274] width 8 height 5
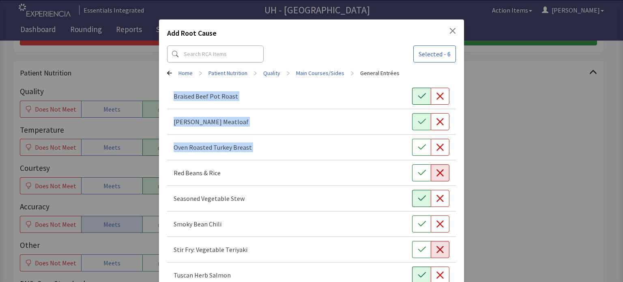
drag, startPoint x: 616, startPoint y: 71, endPoint x: 614, endPoint y: 137, distance: 67.0
click at [614, 137] on div "Add Root Cause Selected - 6 Home > Patient Nutrition > Quality > Main Courses/S…" at bounding box center [311, 164] width 623 height 329
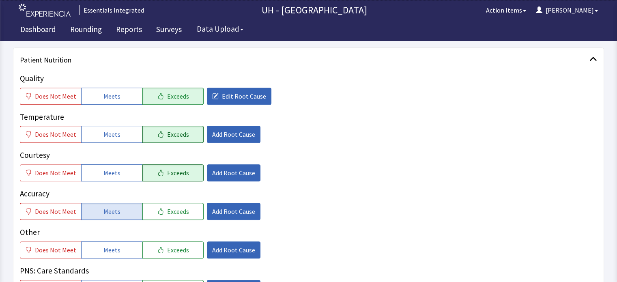
scroll to position [533, 0]
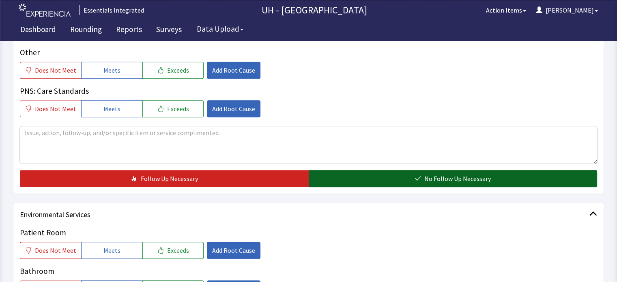
click at [571, 172] on button "No Follow Up Necessary" at bounding box center [453, 178] width 289 height 17
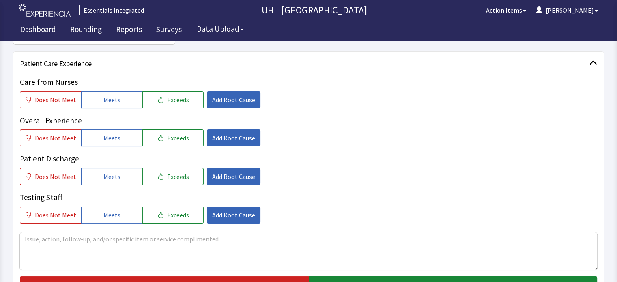
scroll to position [0, 0]
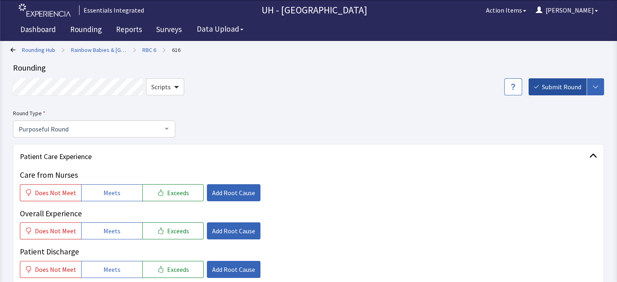
click at [563, 86] on span "Submit Round" at bounding box center [561, 87] width 39 height 10
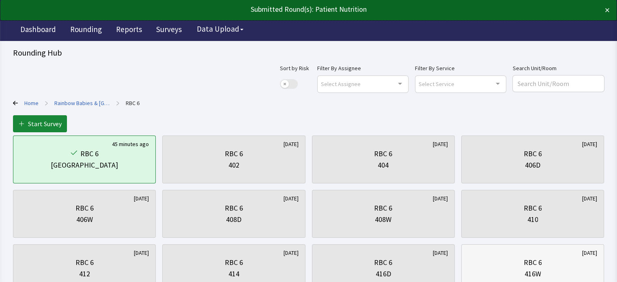
click at [521, 257] on div "RBC 6" at bounding box center [532, 262] width 129 height 11
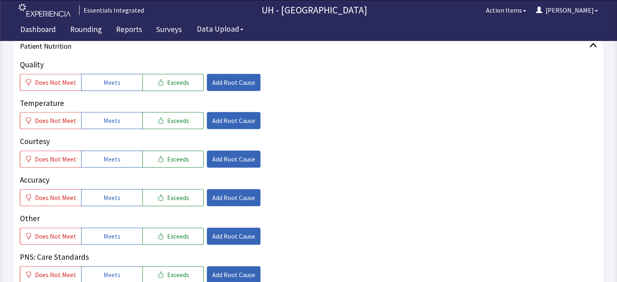
scroll to position [369, 0]
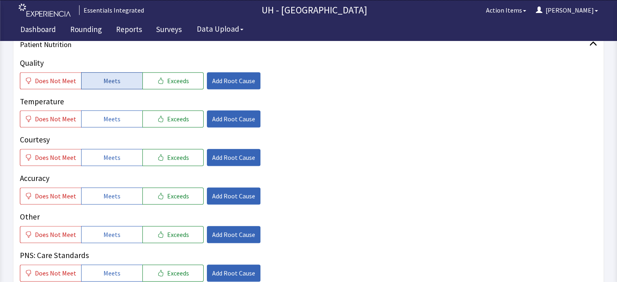
click at [123, 83] on button "Meets" at bounding box center [111, 80] width 61 height 17
drag, startPoint x: 123, startPoint y: 122, endPoint x: 121, endPoint y: 161, distance: 38.6
click at [121, 161] on div "Quality Does Not Meet Meets Exceeds Add Root Cause Temperature Does Not Meet Me…" at bounding box center [308, 169] width 577 height 224
drag, startPoint x: 121, startPoint y: 161, endPoint x: 118, endPoint y: 205, distance: 44.3
click at [118, 205] on div "Quality Does Not Meet Meets Exceeds Add Root Cause Temperature Does Not Meet Me…" at bounding box center [308, 169] width 577 height 224
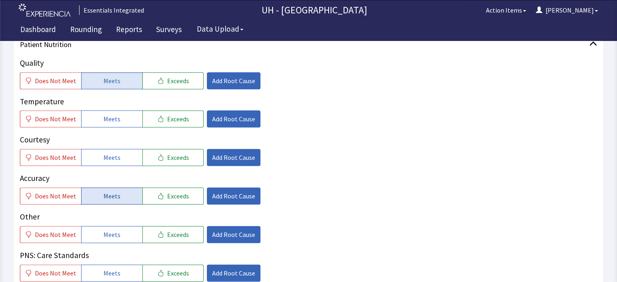
click at [117, 200] on button "Meets" at bounding box center [111, 195] width 61 height 17
click at [119, 156] on button "Meets" at bounding box center [111, 157] width 61 height 17
click at [121, 116] on button "Meets" at bounding box center [111, 118] width 61 height 17
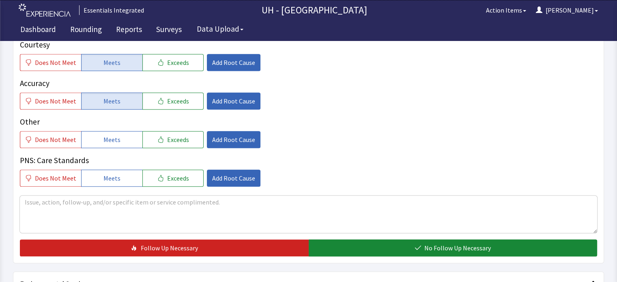
scroll to position [467, 0]
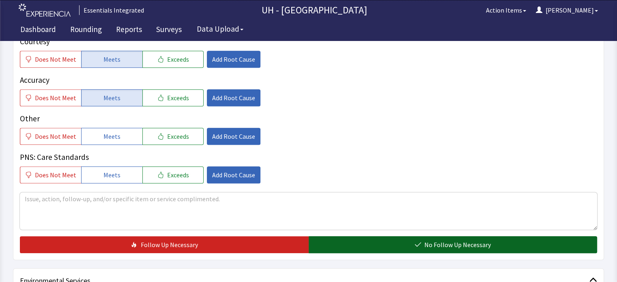
click at [564, 238] on button "No Follow Up Necessary" at bounding box center [453, 244] width 289 height 17
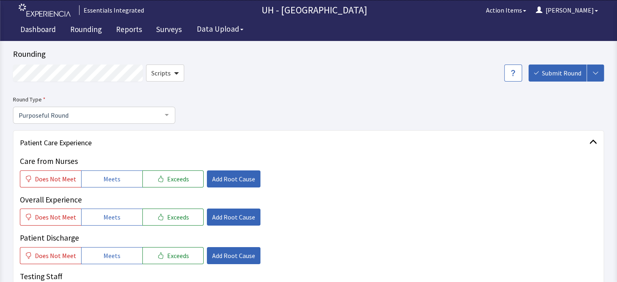
scroll to position [0, 0]
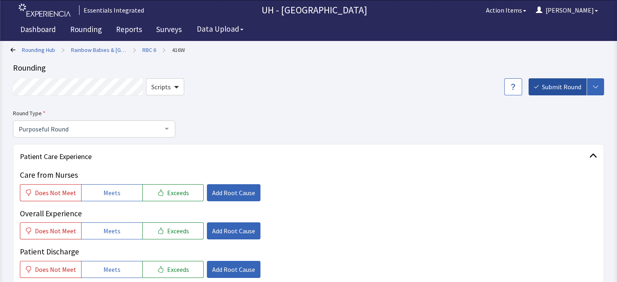
click at [569, 89] on span "Submit Round" at bounding box center [561, 87] width 39 height 10
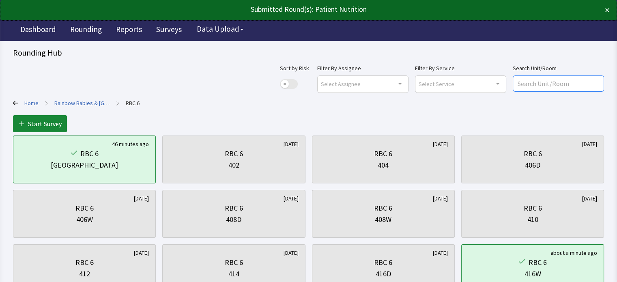
click at [569, 89] on input "text" at bounding box center [558, 83] width 91 height 16
drag, startPoint x: 0, startPoint y: 0, endPoint x: 569, endPoint y: 89, distance: 576.2
click at [569, 89] on input "text" at bounding box center [558, 83] width 91 height 16
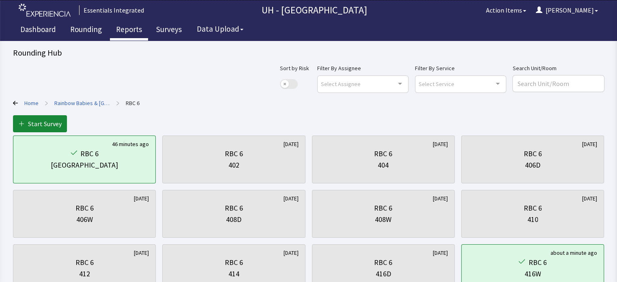
click at [124, 29] on link "Reports" at bounding box center [129, 30] width 38 height 20
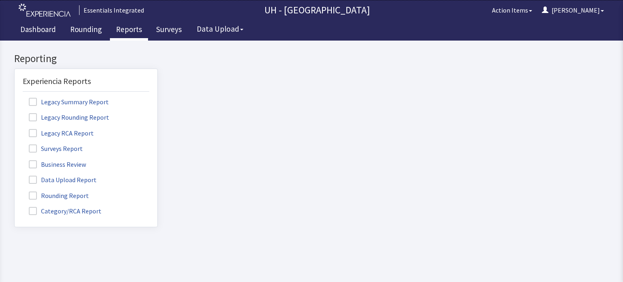
click at [73, 193] on label "Rounding Report" at bounding box center [60, 195] width 74 height 11
click at [15, 191] on input "Rounding Report" at bounding box center [15, 191] width 0 height 0
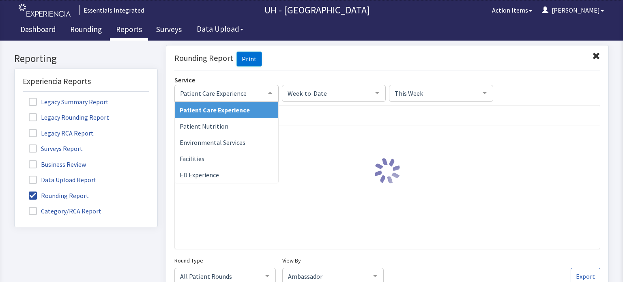
click at [253, 99] on div "Patient Care Experience" at bounding box center [226, 92] width 104 height 17
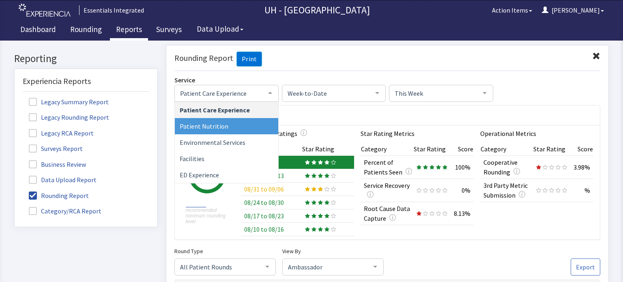
click at [233, 123] on span "Patient Nutrition" at bounding box center [226, 126] width 103 height 16
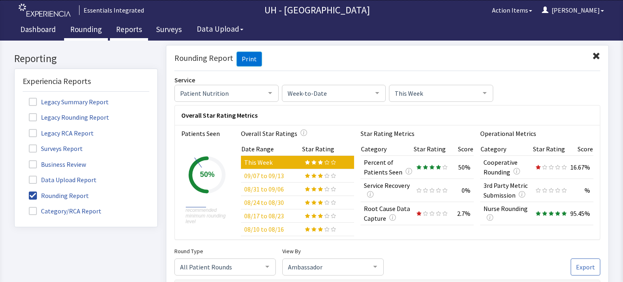
click at [84, 36] on link "Rounding" at bounding box center [86, 30] width 44 height 20
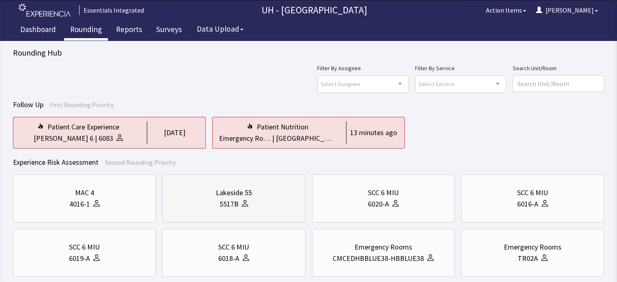
click at [285, 193] on div "Lakeside 55" at bounding box center [233, 192] width 129 height 11
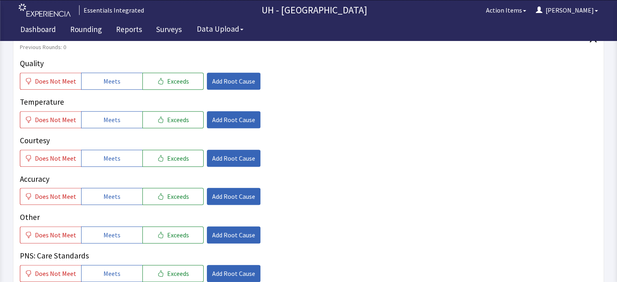
scroll to position [413, 0]
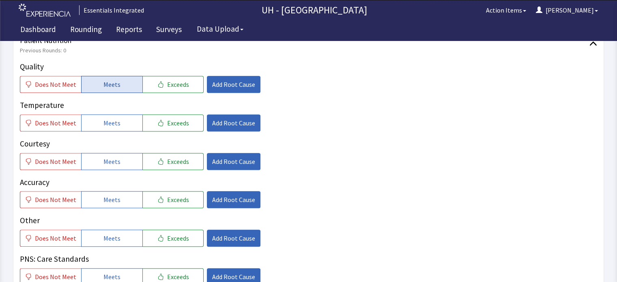
click at [107, 79] on span "Meets" at bounding box center [111, 84] width 17 height 10
click at [103, 118] on span "Meets" at bounding box center [111, 123] width 17 height 10
click at [108, 157] on span "Meets" at bounding box center [111, 162] width 17 height 10
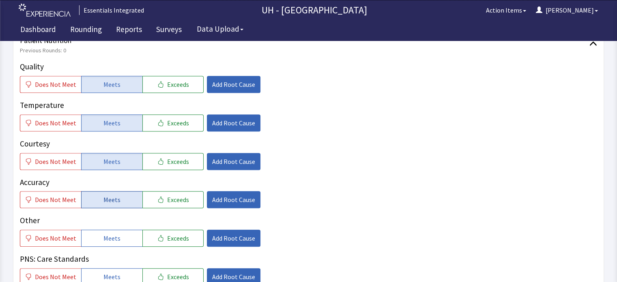
click at [109, 195] on span "Meets" at bounding box center [111, 200] width 17 height 10
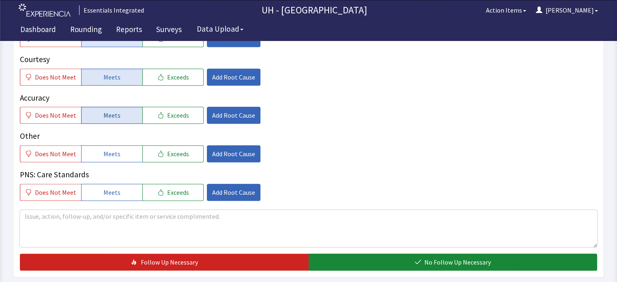
scroll to position [527, 0]
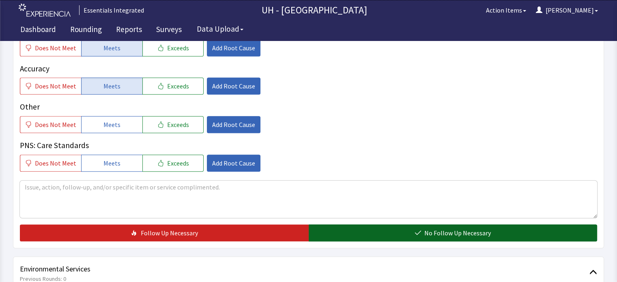
click at [397, 224] on button "No Follow Up Necessary" at bounding box center [453, 232] width 289 height 17
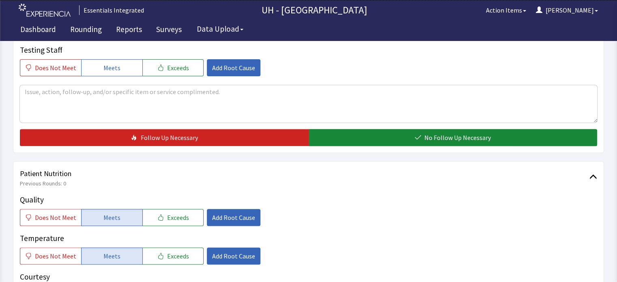
scroll to position [34, 0]
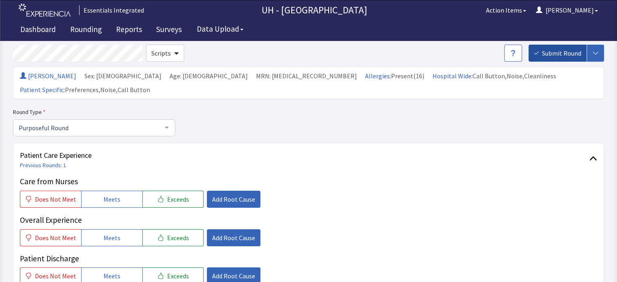
click at [568, 51] on span "Submit Round" at bounding box center [561, 53] width 39 height 10
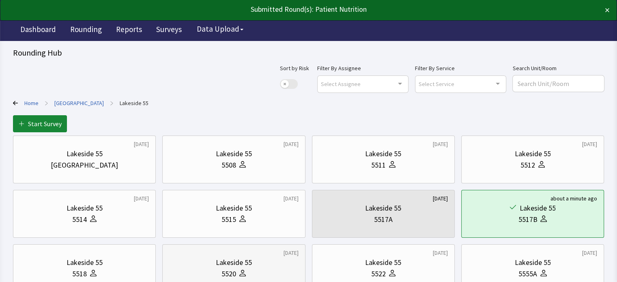
click at [212, 268] on div "5520" at bounding box center [233, 273] width 129 height 11
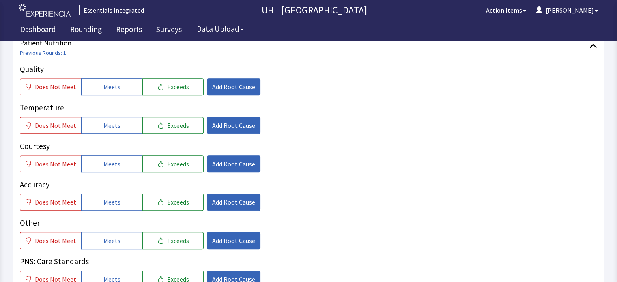
scroll to position [422, 0]
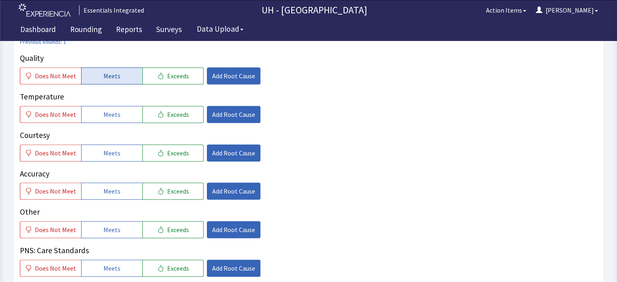
click at [107, 71] on span "Meets" at bounding box center [111, 76] width 17 height 10
click at [105, 109] on span "Meets" at bounding box center [111, 114] width 17 height 10
click at [116, 144] on button "Meets" at bounding box center [111, 152] width 61 height 17
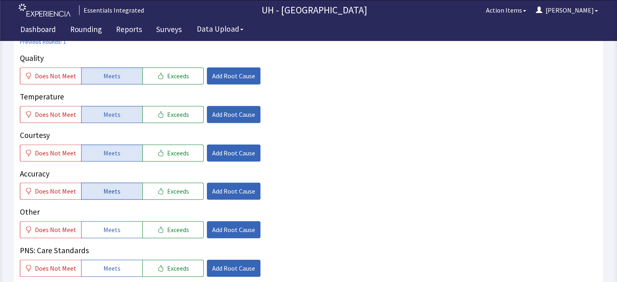
click at [108, 186] on span "Meets" at bounding box center [111, 191] width 17 height 10
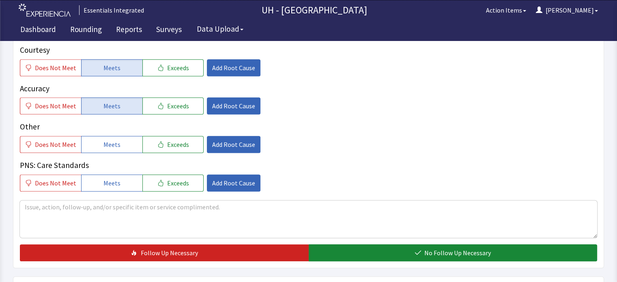
scroll to position [522, 0]
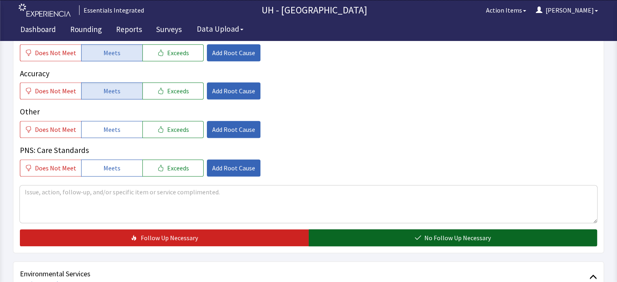
click at [533, 229] on button "No Follow Up Necessary" at bounding box center [453, 237] width 289 height 17
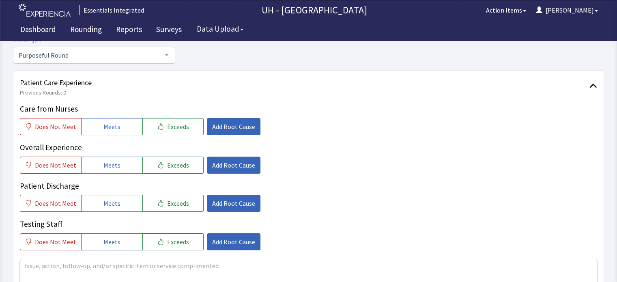
scroll to position [0, 0]
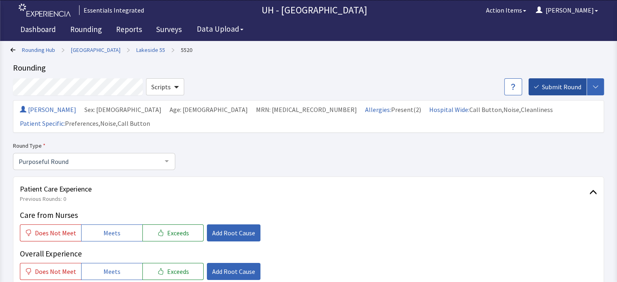
click at [559, 88] on span "Submit Round" at bounding box center [561, 87] width 39 height 10
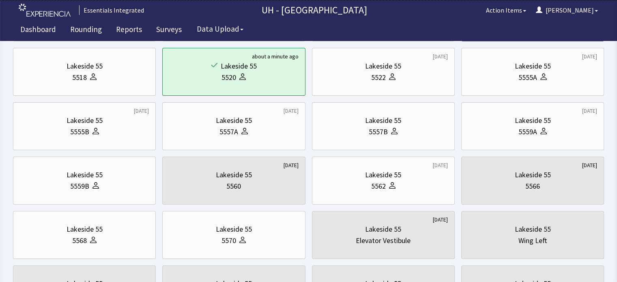
scroll to position [200, 0]
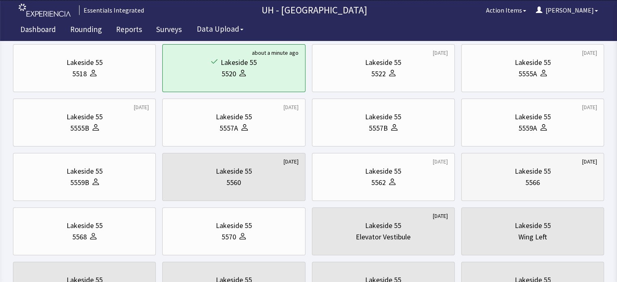
click at [546, 162] on div "Lakeside 55 5566" at bounding box center [532, 176] width 129 height 39
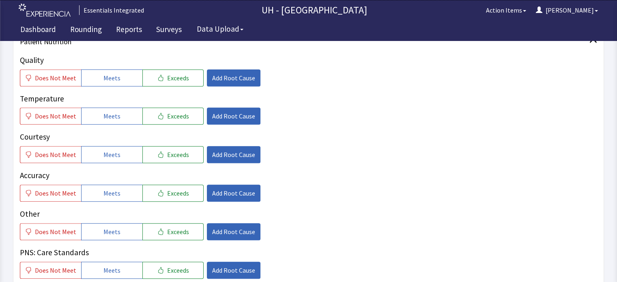
scroll to position [373, 0]
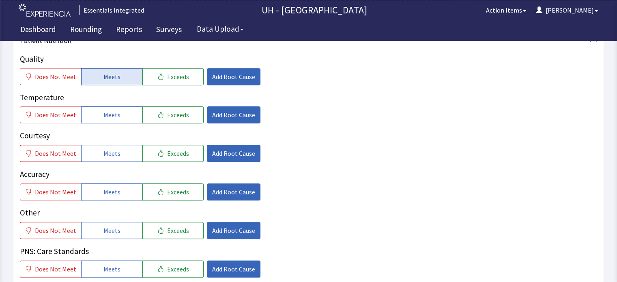
click at [116, 75] on span "Meets" at bounding box center [111, 77] width 17 height 10
click at [110, 111] on span "Meets" at bounding box center [111, 115] width 17 height 10
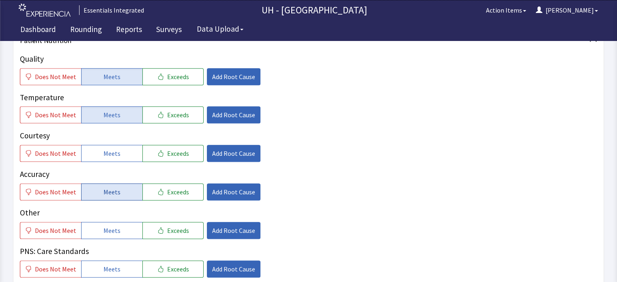
drag, startPoint x: 130, startPoint y: 155, endPoint x: 122, endPoint y: 188, distance: 33.3
click at [122, 188] on div "Quality Does Not Meet Meets Exceeds Add Root Cause Temperature Does Not Meet Me…" at bounding box center [308, 165] width 577 height 224
click at [122, 188] on button "Meets" at bounding box center [111, 191] width 61 height 17
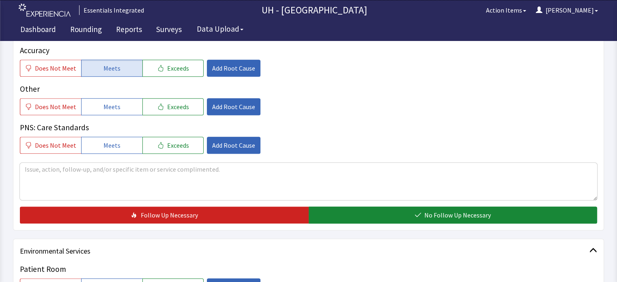
scroll to position [503, 0]
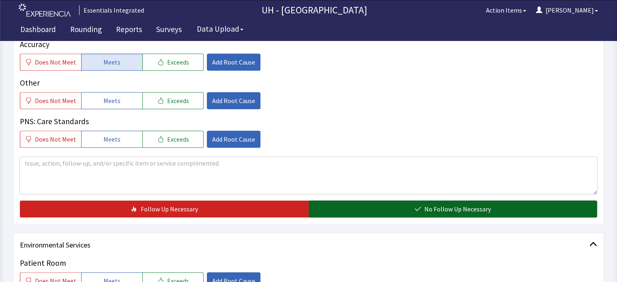
click at [331, 212] on button "No Follow Up Necessary" at bounding box center [453, 208] width 289 height 17
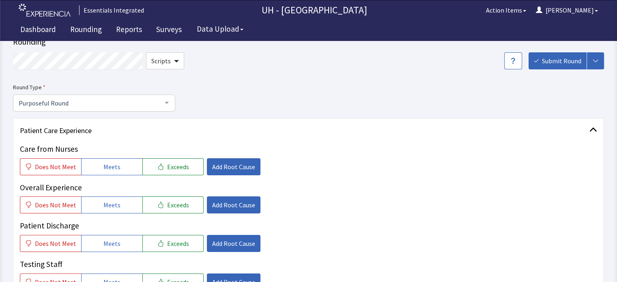
scroll to position [0, 0]
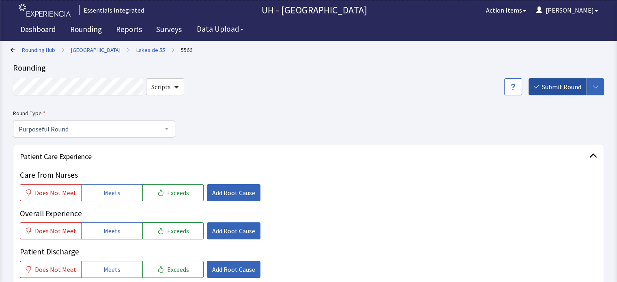
click at [556, 91] on span "Submit Round" at bounding box center [561, 87] width 39 height 10
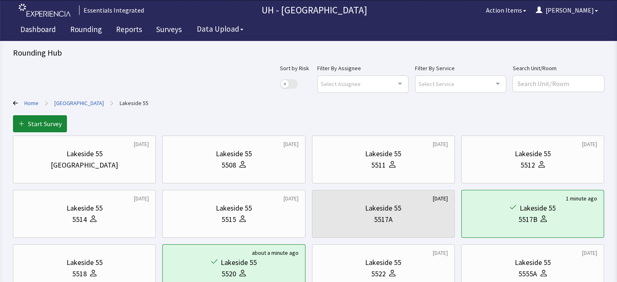
click at [88, 102] on link "[GEOGRAPHIC_DATA]" at bounding box center [78, 103] width 49 height 8
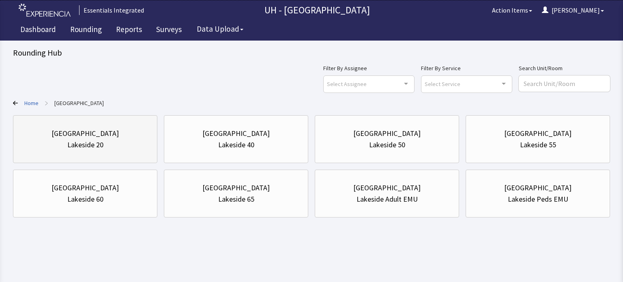
click at [94, 146] on div "Lakeside 20" at bounding box center [85, 144] width 36 height 11
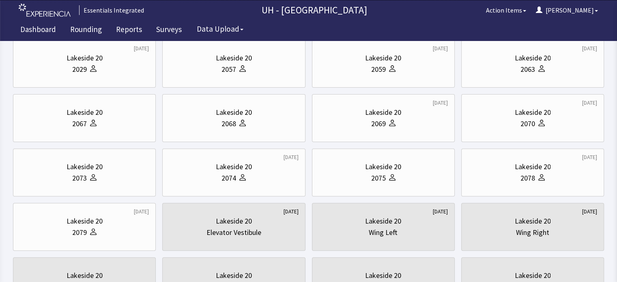
scroll to position [260, 0]
click at [272, 114] on div "Lakeside 20" at bounding box center [233, 111] width 129 height 11
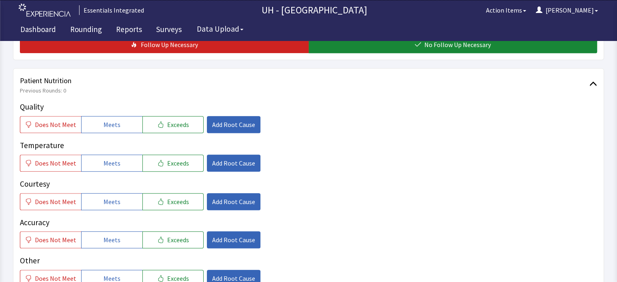
scroll to position [389, 0]
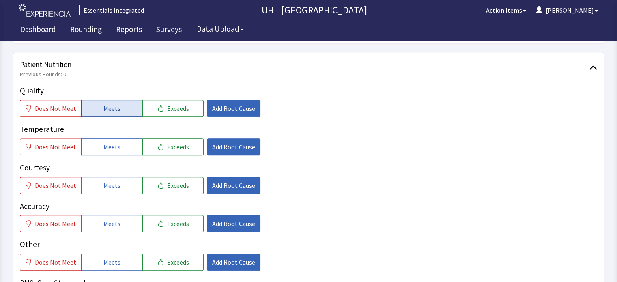
click at [91, 100] on button "Meets" at bounding box center [111, 108] width 61 height 17
drag, startPoint x: 90, startPoint y: 131, endPoint x: 99, endPoint y: 176, distance: 45.5
click at [99, 176] on div "Quality Does Not Meet Meets Exceeds Add Root Cause Temperature Does Not Meet Me…" at bounding box center [308, 197] width 577 height 224
click at [99, 177] on button "Meets" at bounding box center [111, 185] width 61 height 17
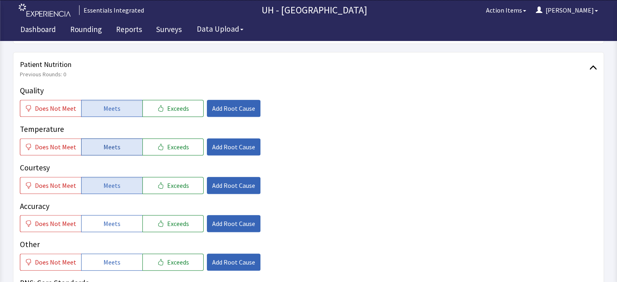
click at [116, 138] on button "Meets" at bounding box center [111, 146] width 61 height 17
click at [175, 219] on span "Exceeds" at bounding box center [178, 224] width 22 height 10
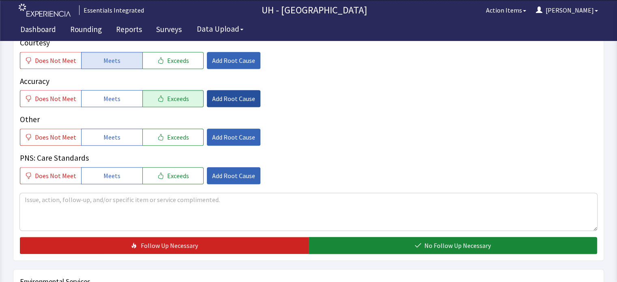
scroll to position [519, 0]
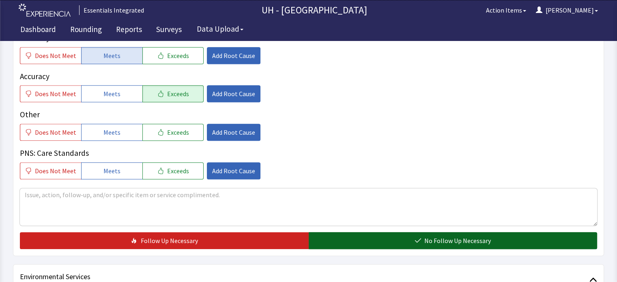
click at [343, 232] on button "No Follow Up Necessary" at bounding box center [453, 240] width 289 height 17
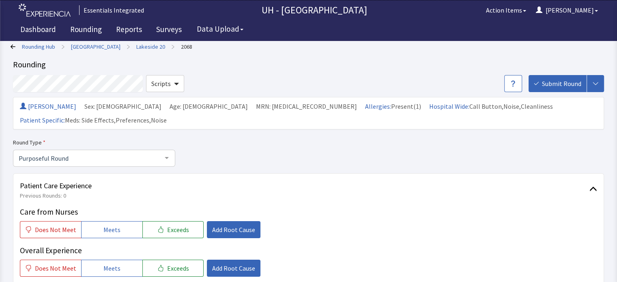
scroll to position [0, 0]
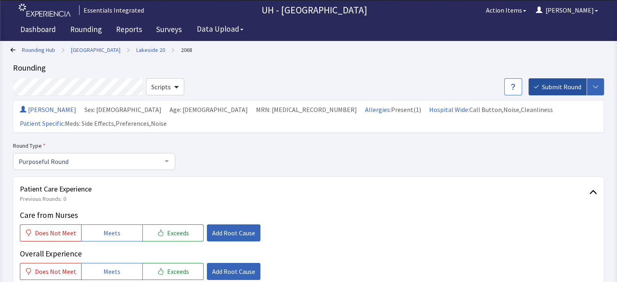
click at [561, 94] on button "Submit Round" at bounding box center [557, 86] width 58 height 17
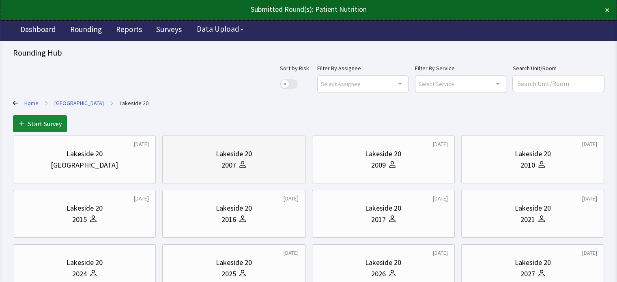
click at [277, 147] on div "Lakeside 20 2007" at bounding box center [233, 159] width 129 height 39
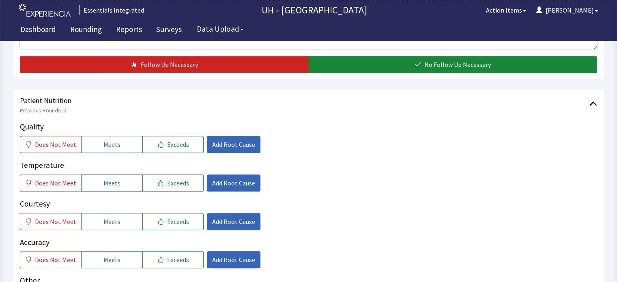
scroll to position [357, 0]
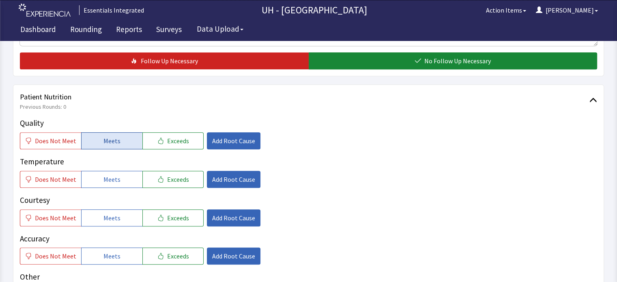
click at [98, 132] on button "Meets" at bounding box center [111, 140] width 61 height 17
click at [98, 171] on button "Meets" at bounding box center [111, 179] width 61 height 17
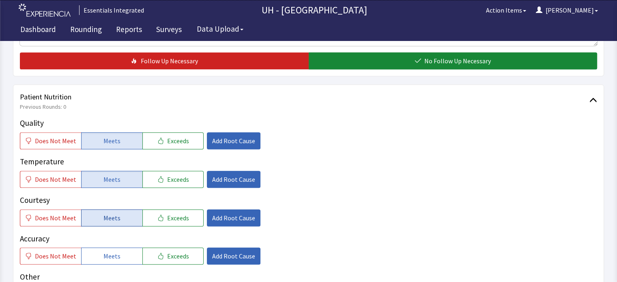
click at [97, 209] on button "Meets" at bounding box center [111, 217] width 61 height 17
click at [124, 247] on button "Meets" at bounding box center [111, 255] width 61 height 17
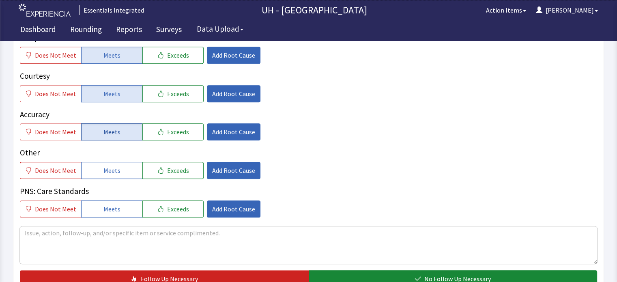
scroll to position [487, 0]
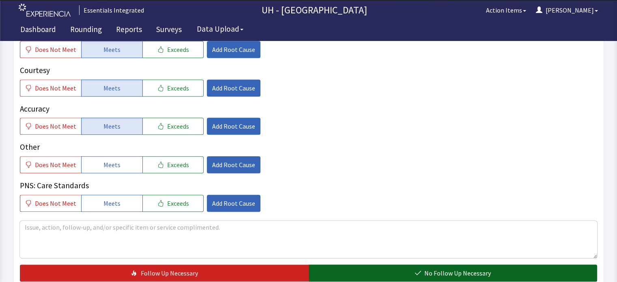
click at [336, 264] on button "No Follow Up Necessary" at bounding box center [453, 272] width 289 height 17
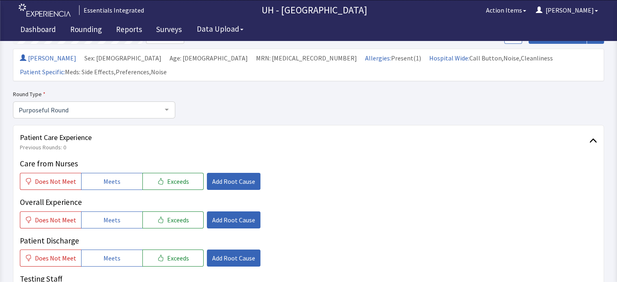
scroll to position [0, 0]
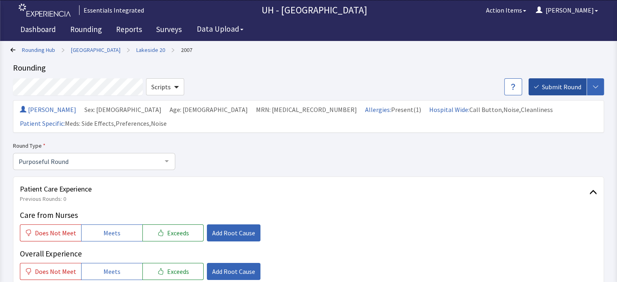
click at [563, 83] on span "Submit Round" at bounding box center [561, 87] width 39 height 10
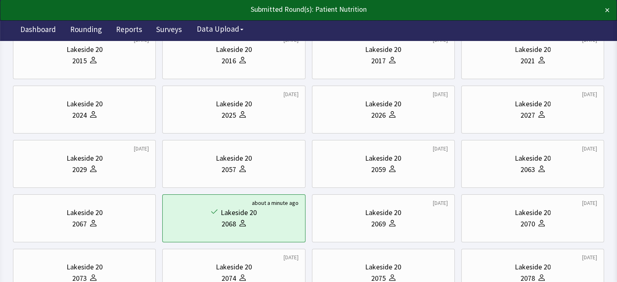
scroll to position [162, 0]
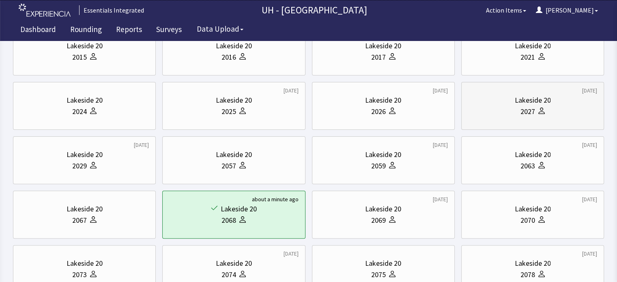
click at [560, 105] on div "Lakeside 20" at bounding box center [532, 99] width 129 height 11
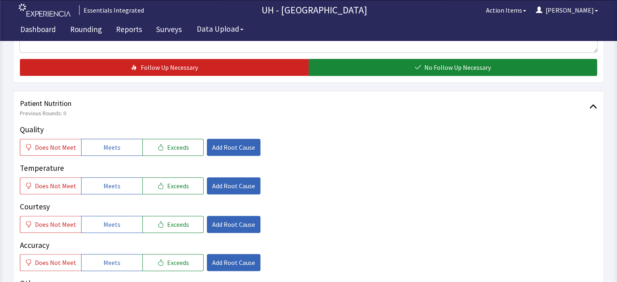
scroll to position [373, 0]
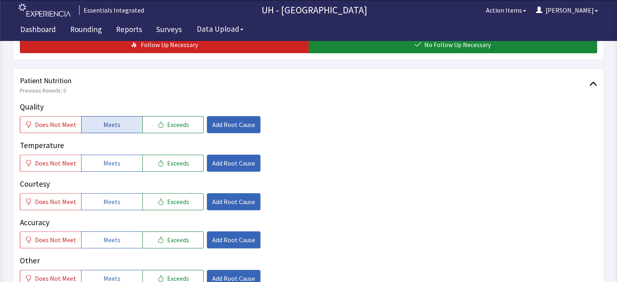
click at [100, 116] on button "Meets" at bounding box center [111, 124] width 61 height 17
click at [103, 158] on span "Meets" at bounding box center [111, 163] width 17 height 10
click at [107, 197] on span "Meets" at bounding box center [111, 202] width 17 height 10
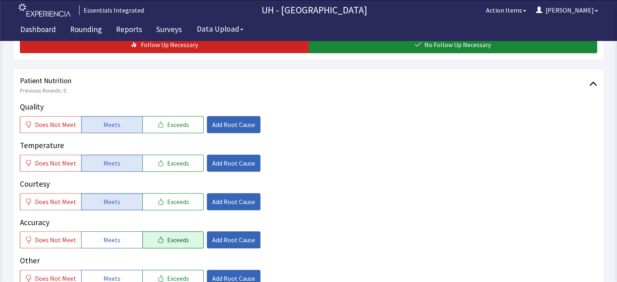
click at [157, 236] on icon "button" at bounding box center [160, 239] width 6 height 6
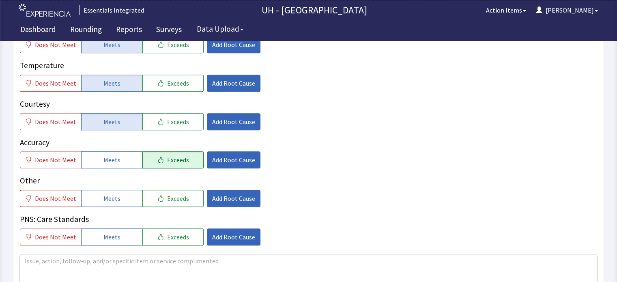
scroll to position [519, 0]
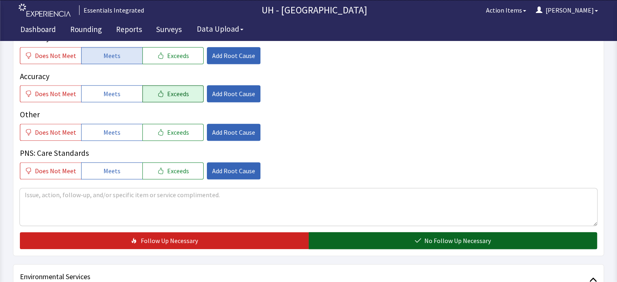
click at [348, 232] on button "No Follow Up Necessary" at bounding box center [453, 240] width 289 height 17
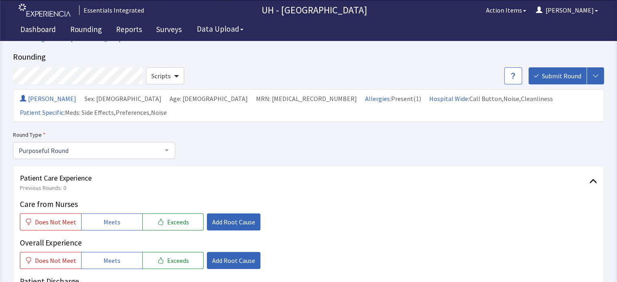
scroll to position [0, 0]
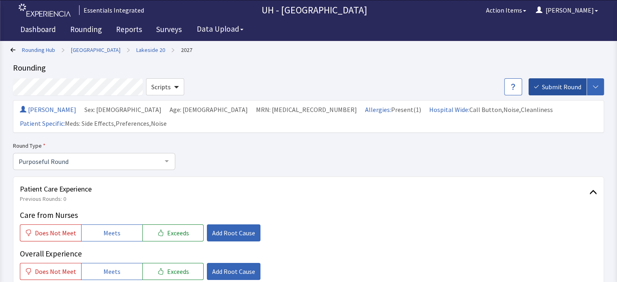
click at [560, 90] on span "Submit Round" at bounding box center [561, 87] width 39 height 10
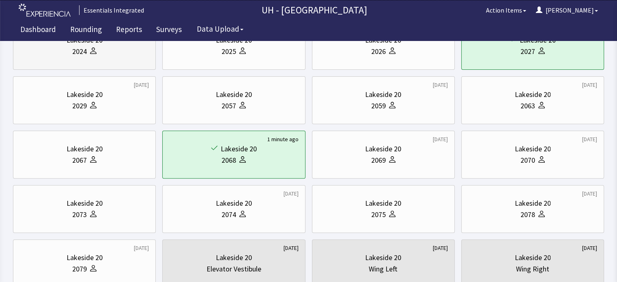
scroll to position [227, 0]
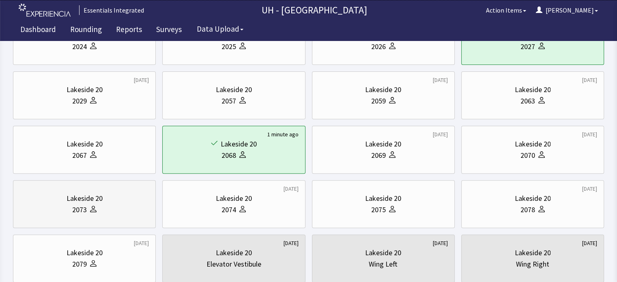
click at [110, 219] on div "Lakeside 20 2073" at bounding box center [84, 203] width 129 height 39
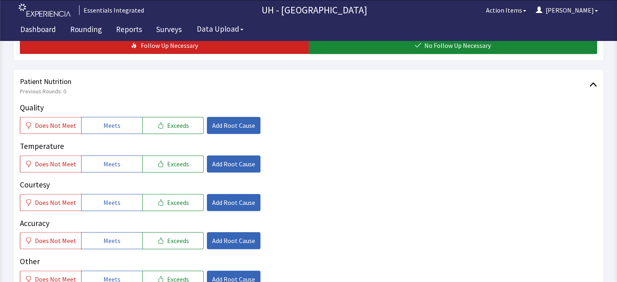
scroll to position [373, 0]
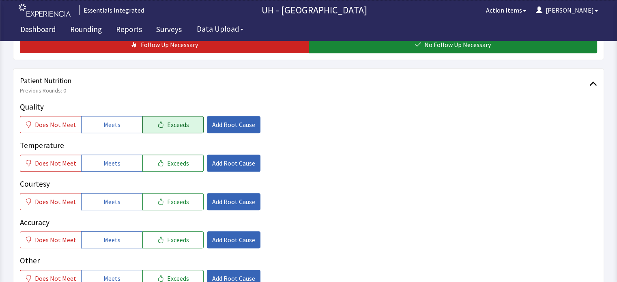
click at [150, 116] on button "Exceeds" at bounding box center [172, 124] width 61 height 17
click at [133, 154] on button "Meets" at bounding box center [111, 162] width 61 height 17
click at [134, 193] on button "Meets" at bounding box center [111, 201] width 61 height 17
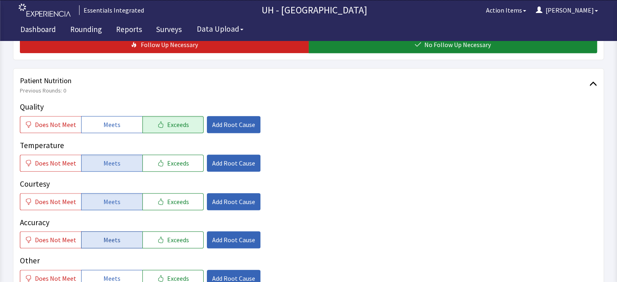
click at [132, 231] on button "Meets" at bounding box center [111, 239] width 61 height 17
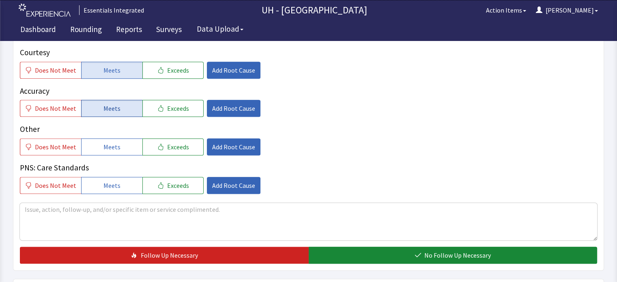
scroll to position [519, 0]
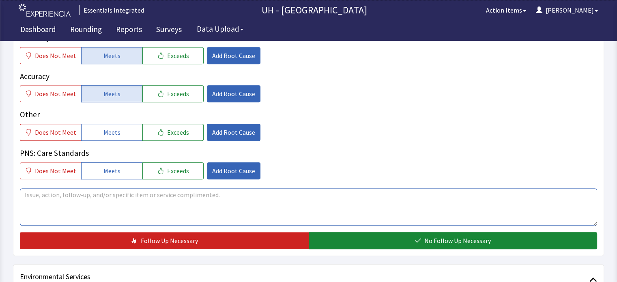
click at [166, 206] on textarea at bounding box center [308, 206] width 577 height 37
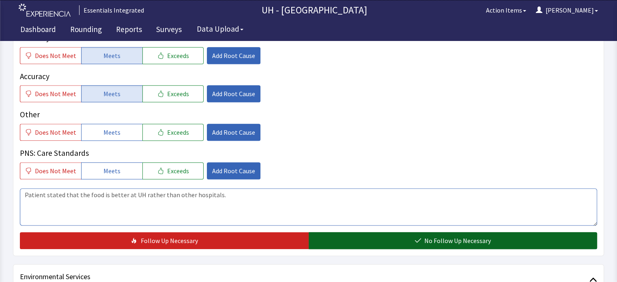
type textarea "Patient stated that the food is better at UH rather than other hospitals."
click at [353, 232] on button "No Follow Up Necessary" at bounding box center [453, 240] width 289 height 17
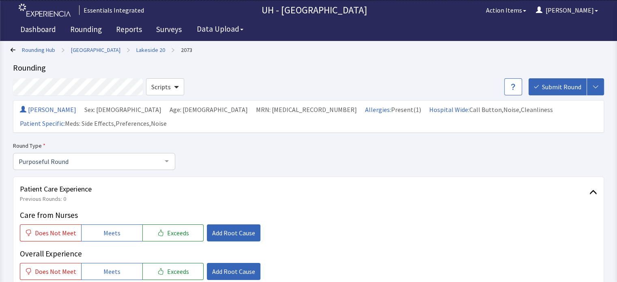
scroll to position [0, 0]
click at [570, 84] on span "Submit Round" at bounding box center [561, 87] width 39 height 10
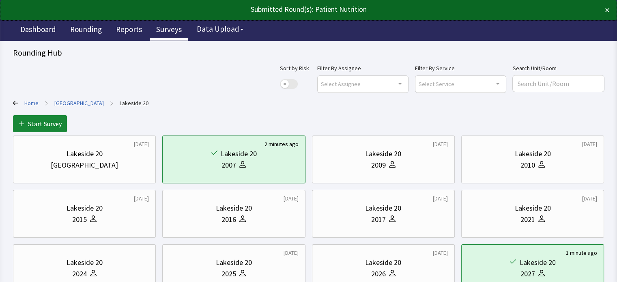
click at [164, 30] on link "Surveys" at bounding box center [169, 30] width 38 height 20
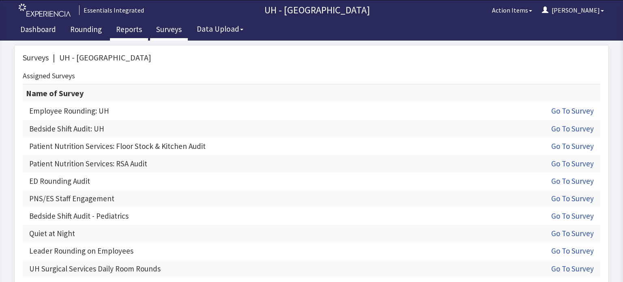
click at [129, 26] on link "Reports" at bounding box center [129, 30] width 38 height 20
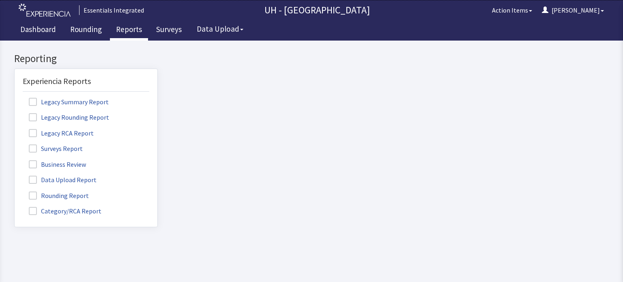
click at [71, 194] on label "Rounding Report" at bounding box center [60, 195] width 74 height 11
click at [15, 191] on input "Rounding Report" at bounding box center [15, 191] width 0 height 0
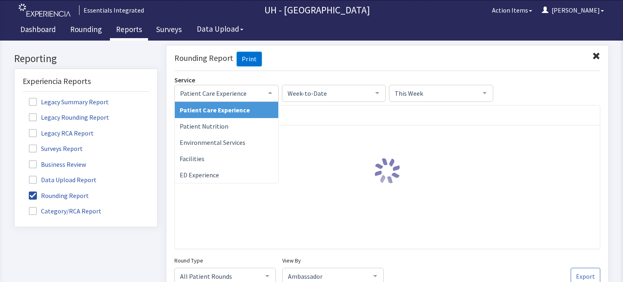
click at [253, 89] on span "Patient Care Experience" at bounding box center [220, 92] width 84 height 9
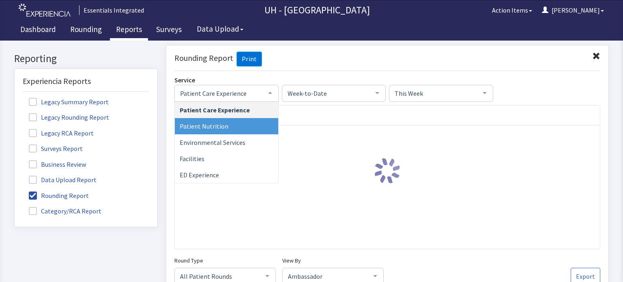
click at [249, 125] on span "Patient Nutrition" at bounding box center [226, 126] width 103 height 16
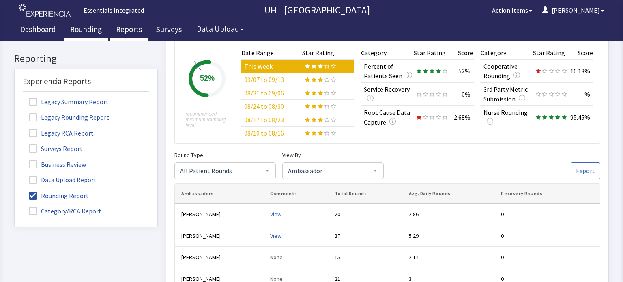
scroll to position [97, 0]
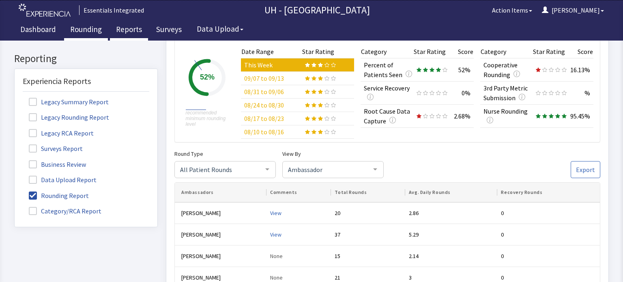
click at [88, 27] on link "Rounding" at bounding box center [86, 30] width 44 height 20
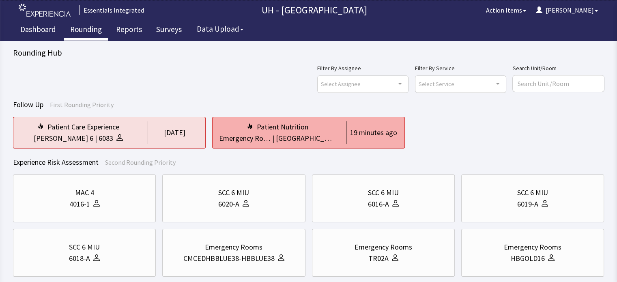
click at [294, 128] on div "Patient Nutrition" at bounding box center [282, 126] width 51 height 11
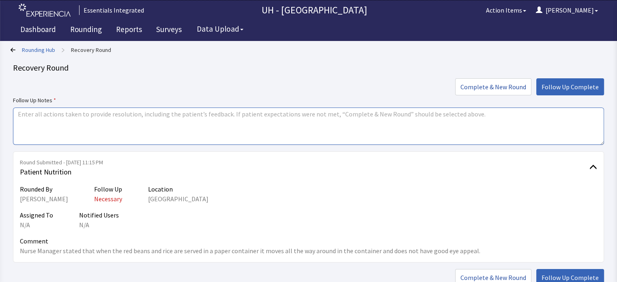
click at [543, 122] on textarea at bounding box center [308, 125] width 591 height 37
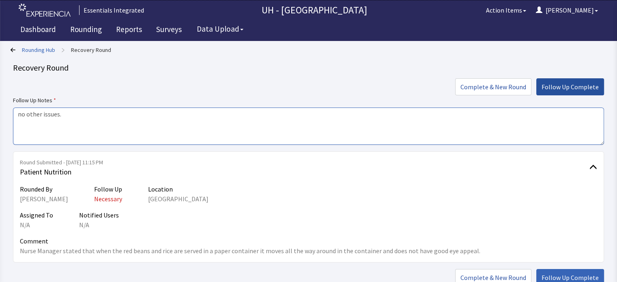
type textarea "no other issues."
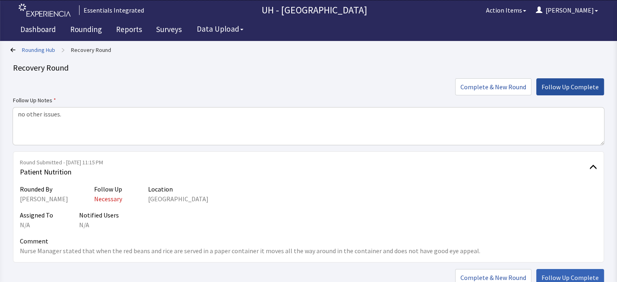
click at [586, 87] on span "Follow Up Complete" at bounding box center [569, 87] width 57 height 10
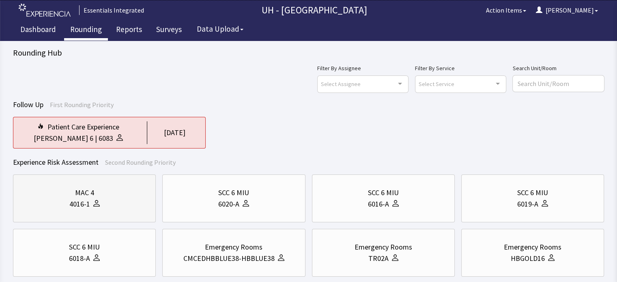
click at [142, 209] on div "4016-1" at bounding box center [84, 203] width 129 height 11
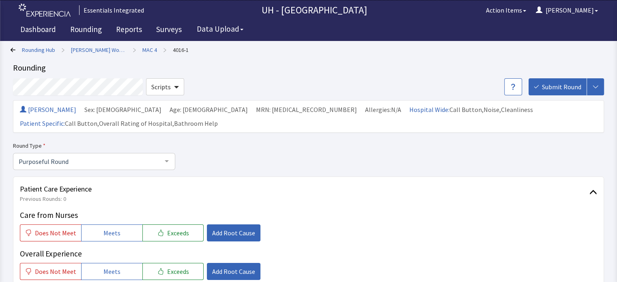
click at [142, 209] on div "Care from Nurses Does Not Meet Meets Exceeds Add Root Cause" at bounding box center [308, 225] width 577 height 32
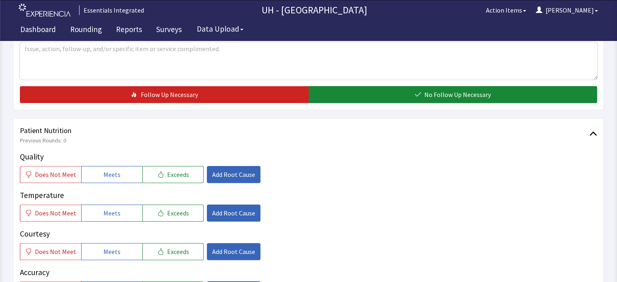
scroll to position [324, 0]
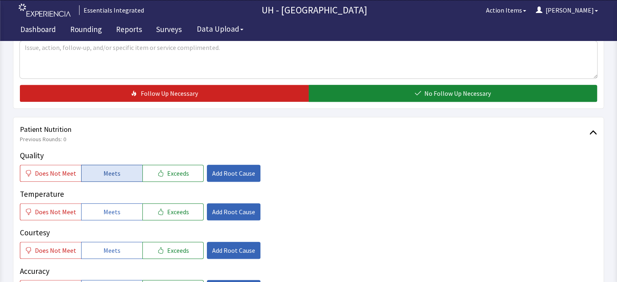
click at [103, 168] on span "Meets" at bounding box center [111, 173] width 17 height 10
click at [95, 203] on button "Meets" at bounding box center [111, 211] width 61 height 17
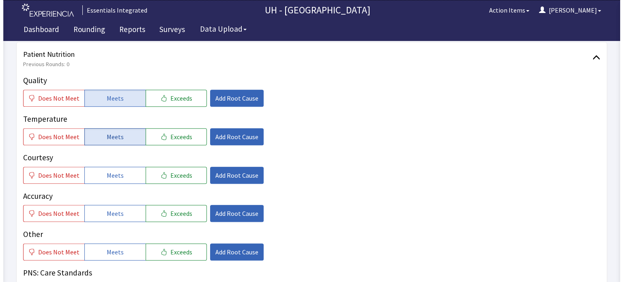
scroll to position [405, 0]
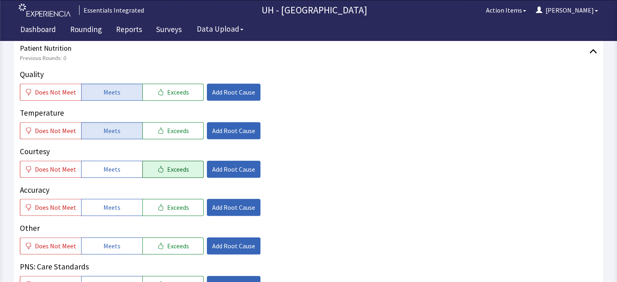
click at [170, 162] on button "Exceeds" at bounding box center [172, 169] width 61 height 17
click at [219, 164] on span "Add Root Cause" at bounding box center [233, 169] width 43 height 10
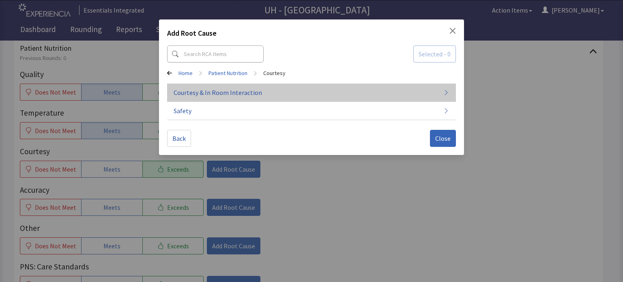
click at [341, 97] on button "Courtesy & In Room Interaction" at bounding box center [311, 93] width 289 height 18
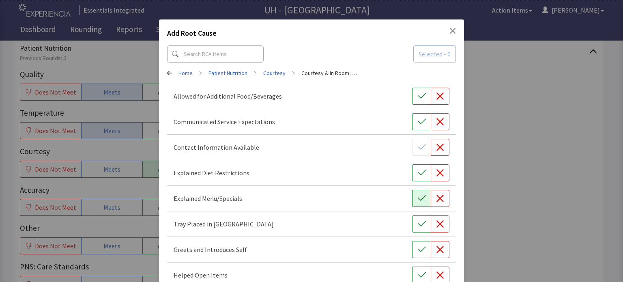
click at [418, 193] on button "button" at bounding box center [421, 198] width 19 height 17
click at [418, 220] on icon "button" at bounding box center [422, 224] width 8 height 8
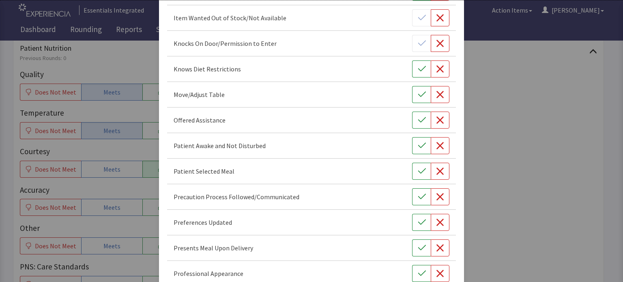
scroll to position [422, 0]
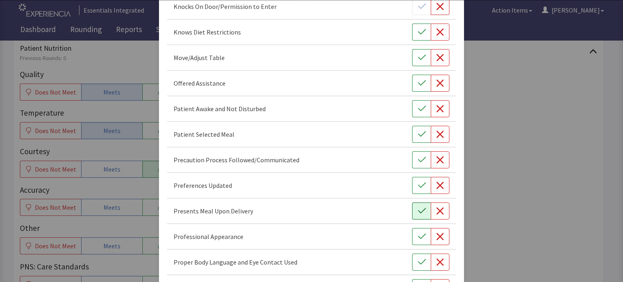
click at [420, 210] on icon "button" at bounding box center [422, 211] width 8 height 8
click at [422, 184] on button "button" at bounding box center [421, 185] width 19 height 17
click at [418, 136] on icon "button" at bounding box center [422, 134] width 8 height 8
click at [421, 234] on icon "button" at bounding box center [422, 236] width 8 height 8
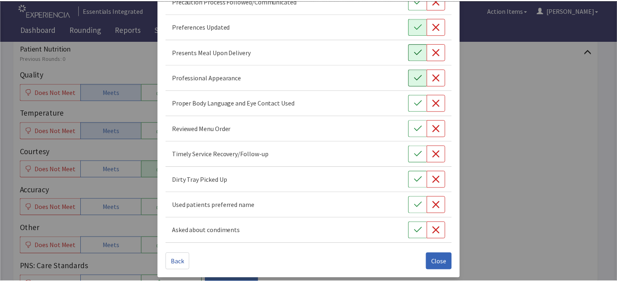
scroll to position [581, 0]
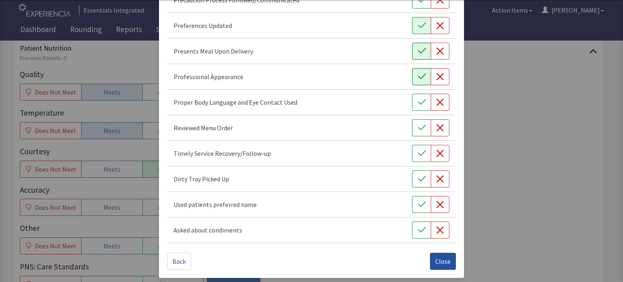
click at [440, 258] on span "Close" at bounding box center [442, 261] width 15 height 10
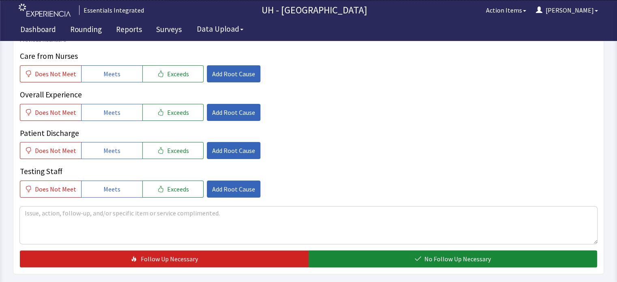
scroll to position [0, 0]
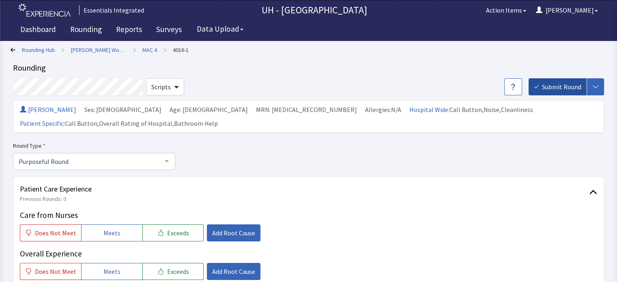
click at [561, 85] on span "Submit Round" at bounding box center [561, 87] width 39 height 10
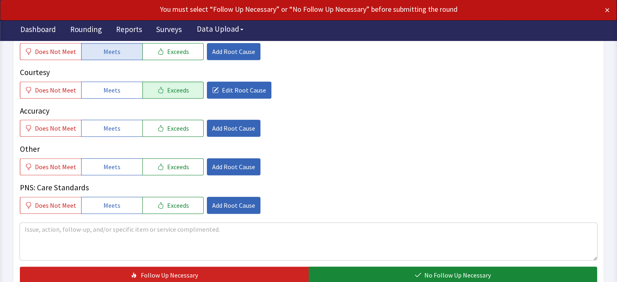
scroll to position [523, 0]
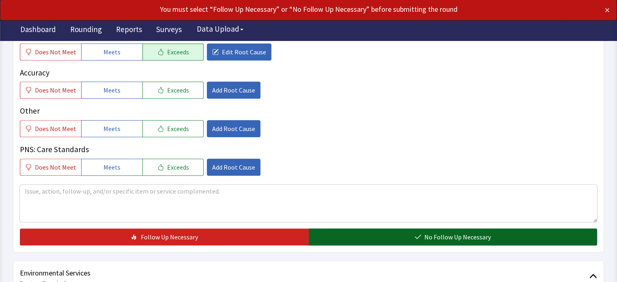
click at [563, 228] on button "No Follow Up Necessary" at bounding box center [453, 236] width 289 height 17
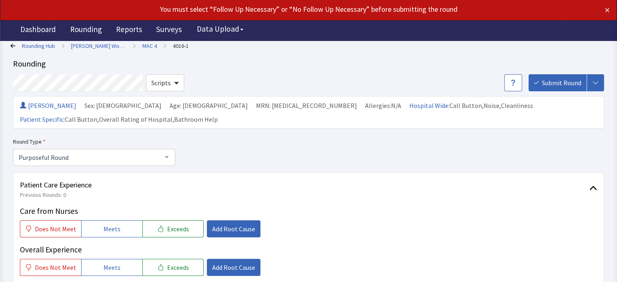
scroll to position [0, 0]
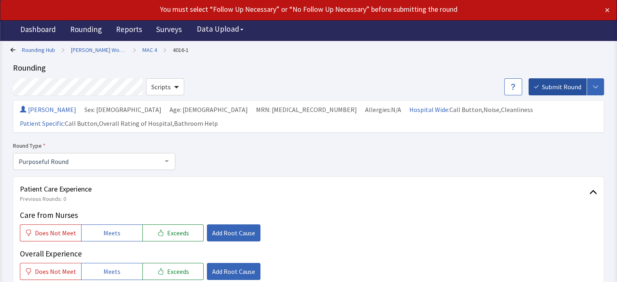
click at [566, 91] on span "Submit Round" at bounding box center [561, 87] width 39 height 10
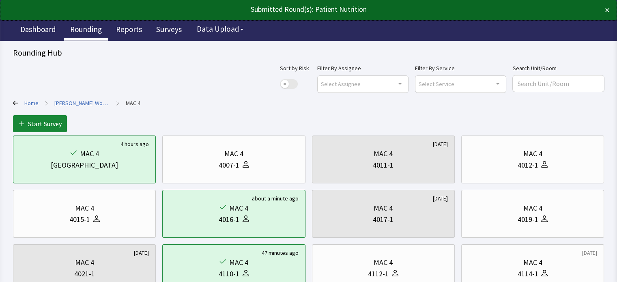
click at [87, 30] on link "Rounding" at bounding box center [86, 30] width 44 height 20
